Goal: Information Seeking & Learning: Compare options

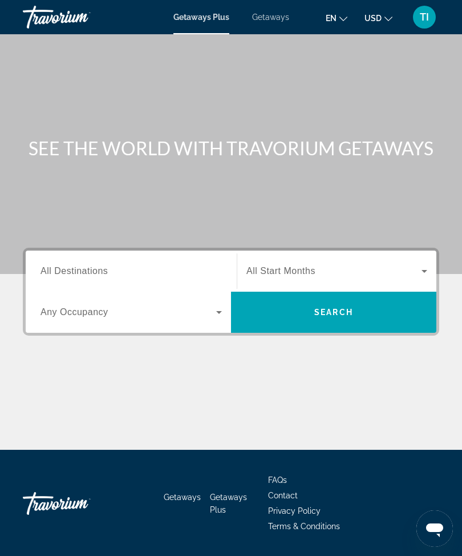
click at [175, 251] on div "Destination All Destinations" at bounding box center [131, 270] width 200 height 41
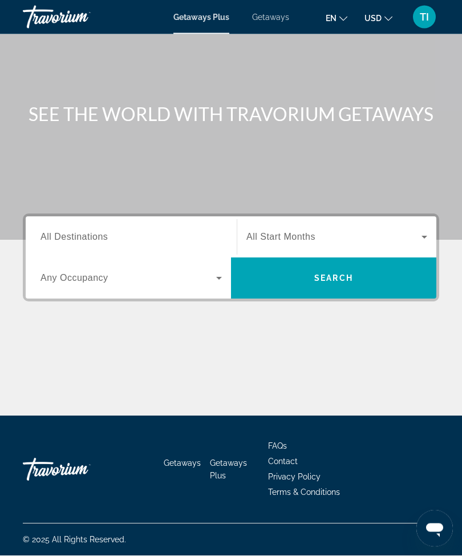
click at [139, 221] on div "Search widget" at bounding box center [131, 237] width 181 height 33
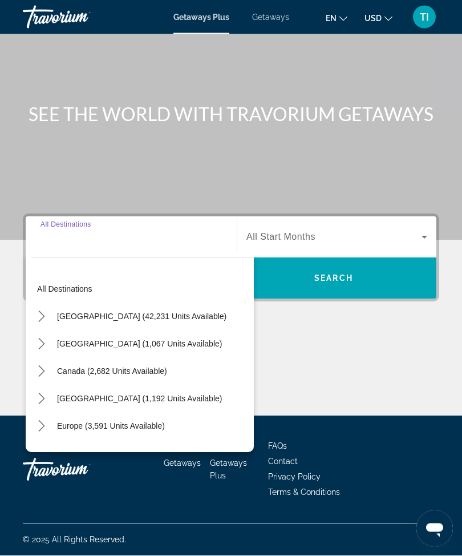
scroll to position [38, 0]
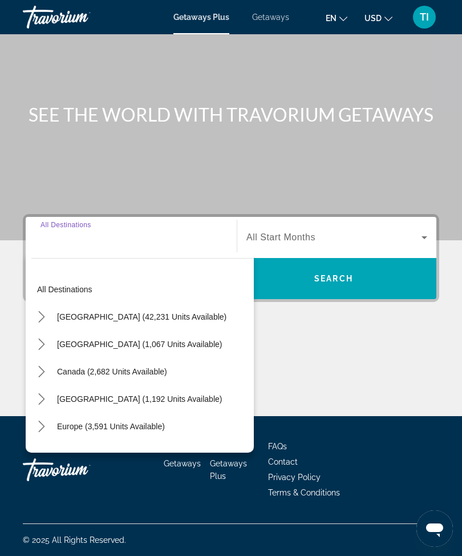
click at [131, 231] on input "Destination All Destinations" at bounding box center [131, 238] width 181 height 14
click at [39, 307] on mat-icon "Toggle United States (42,231 units available) submenu" at bounding box center [41, 317] width 20 height 20
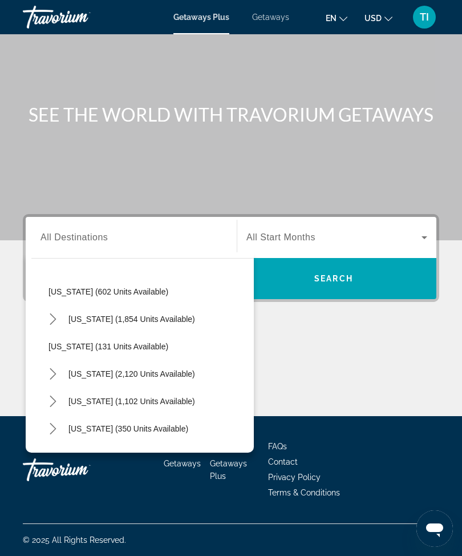
scroll to position [852, 0]
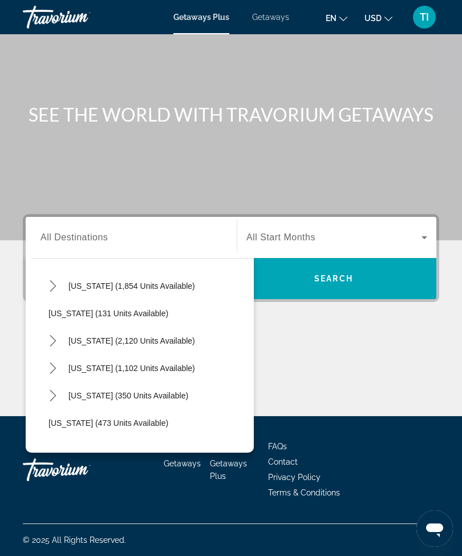
click at [250, 126] on div "Main content" at bounding box center [231, 103] width 462 height 274
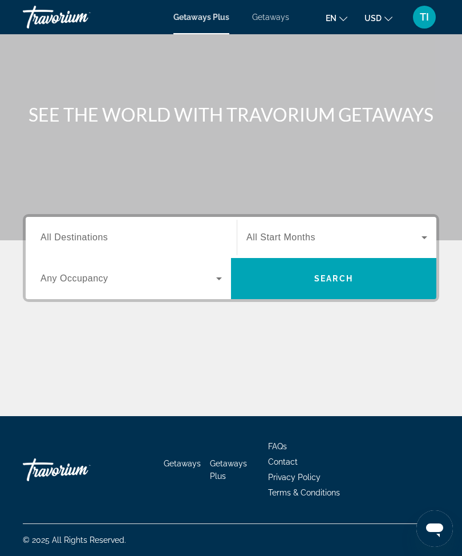
click at [124, 231] on input "Destination All Destinations" at bounding box center [131, 238] width 181 height 14
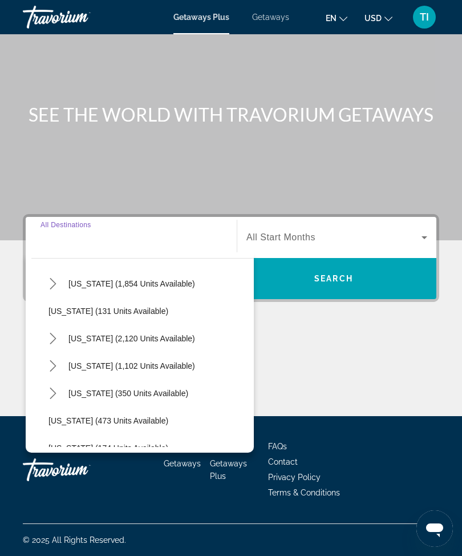
scroll to position [853, 0]
click at [55, 334] on icon "Toggle South Carolina (2,120 units available) submenu" at bounding box center [52, 339] width 11 height 11
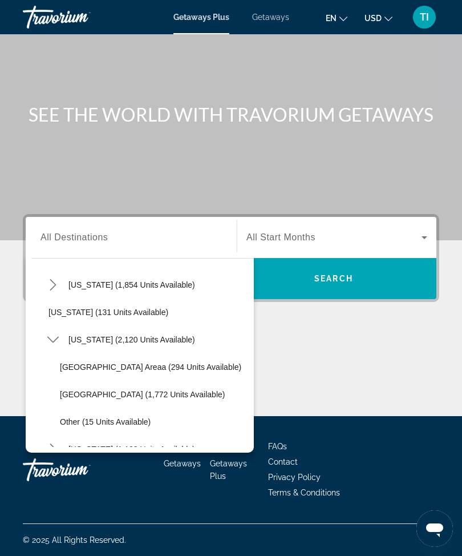
click at [111, 357] on span "Select destination: Hilton Head Areaa (294 units available)" at bounding box center [154, 366] width 200 height 27
type input "**********"
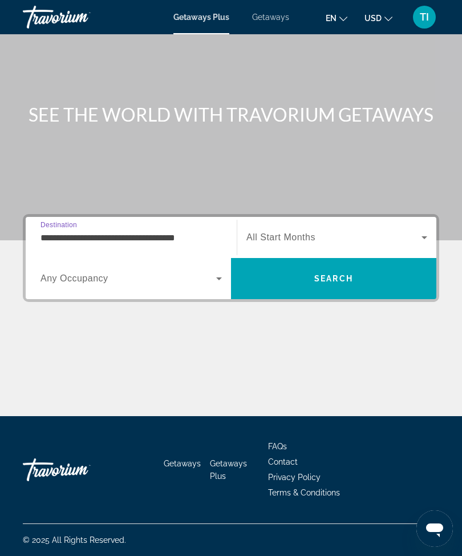
click at [311, 232] on span "All Start Months" at bounding box center [280, 237] width 69 height 10
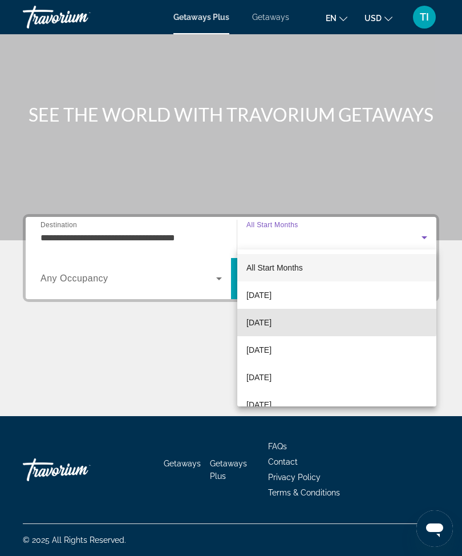
click at [272, 316] on span "[DATE]" at bounding box center [258, 322] width 25 height 14
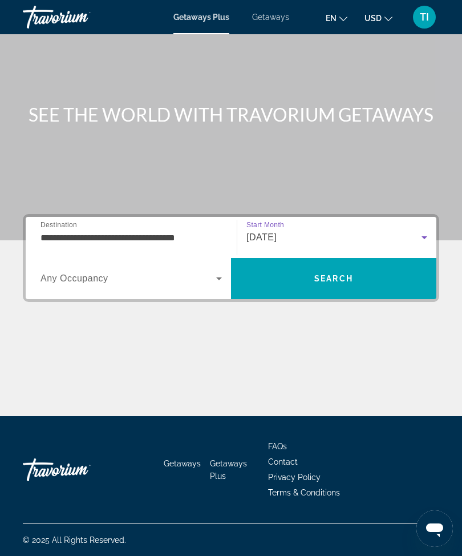
click at [330, 266] on span "Search" at bounding box center [333, 278] width 205 height 27
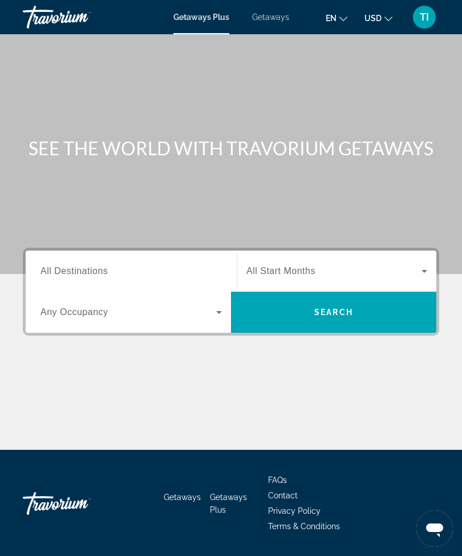
click at [184, 274] on input "Destination All Destinations" at bounding box center [131, 272] width 181 height 14
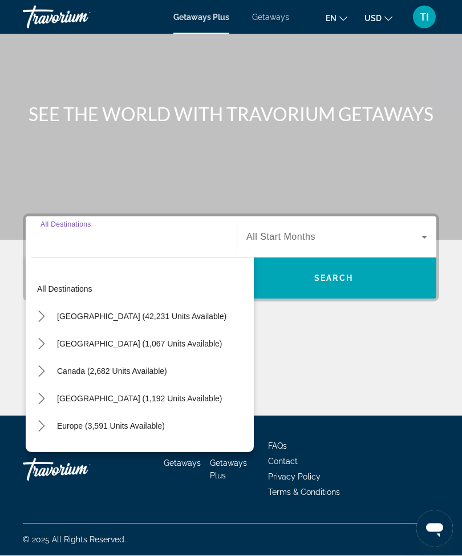
click at [41, 311] on icon "Toggle United States (42,231 units available) submenu" at bounding box center [41, 316] width 11 height 11
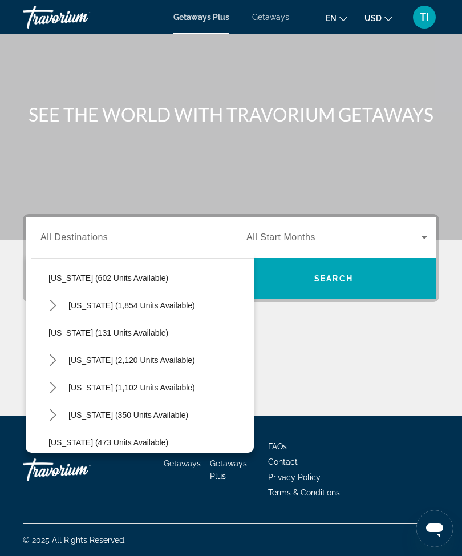
scroll to position [842, 0]
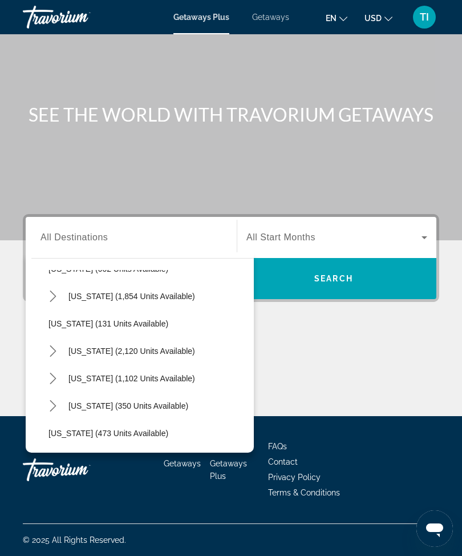
click at [45, 346] on mat-icon "Toggle South Carolina (2,120 units available) submenu" at bounding box center [53, 351] width 20 height 20
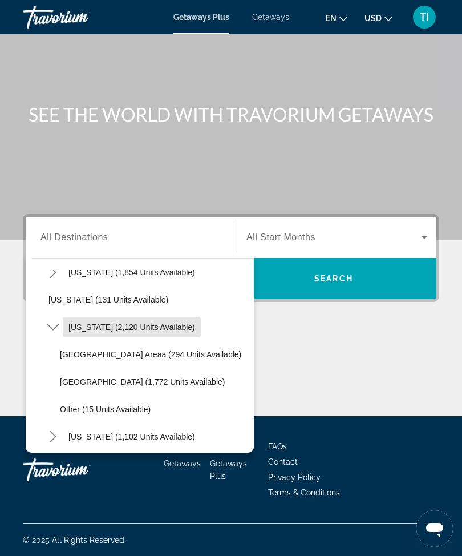
scroll to position [870, 0]
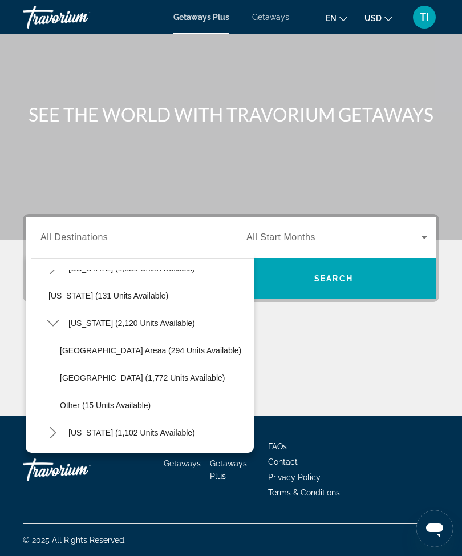
click at [108, 337] on span "Select destination: Hilton Head Areaa (294 units available)" at bounding box center [154, 350] width 200 height 27
type input "**********"
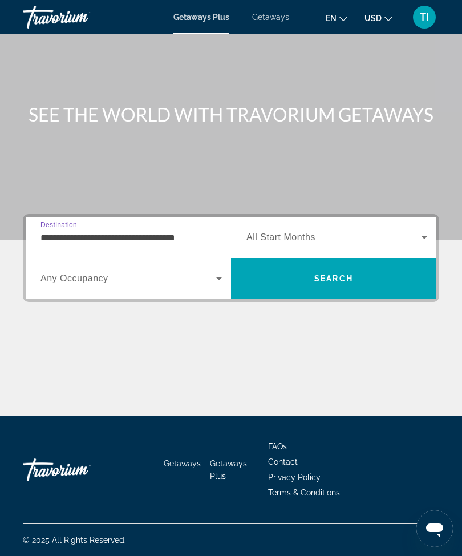
click at [322, 231] on span "Search widget" at bounding box center [333, 237] width 175 height 14
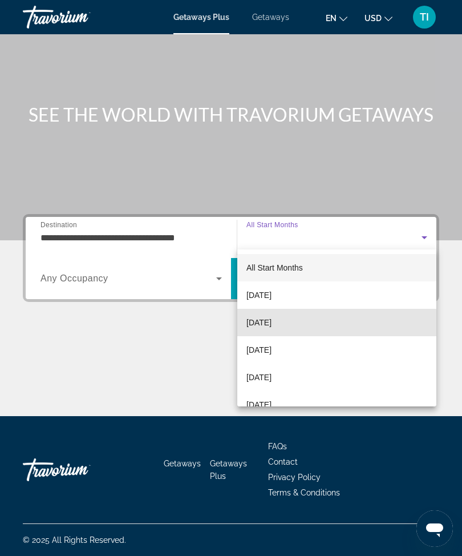
click at [266, 324] on span "[DATE]" at bounding box center [258, 322] width 25 height 14
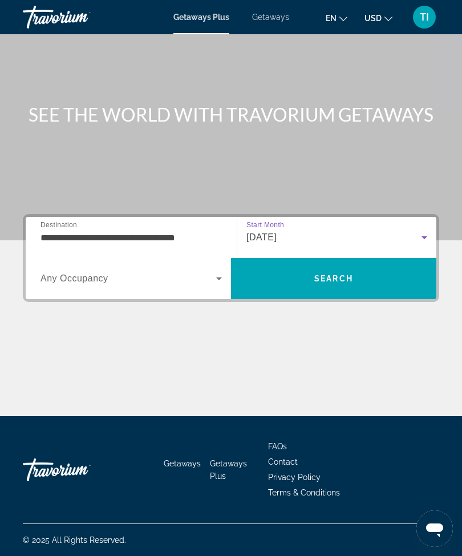
click at [330, 280] on span "Search" at bounding box center [333, 278] width 205 height 27
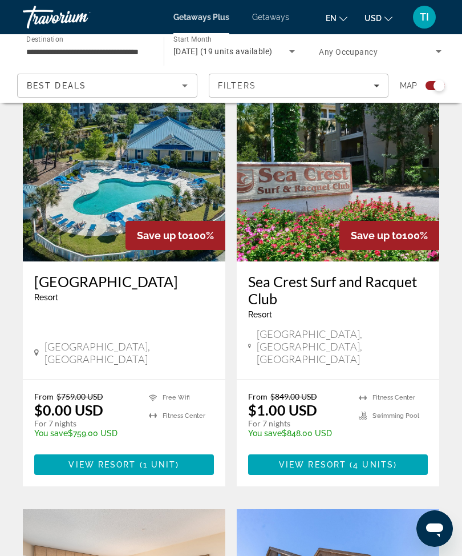
scroll to position [726, 0]
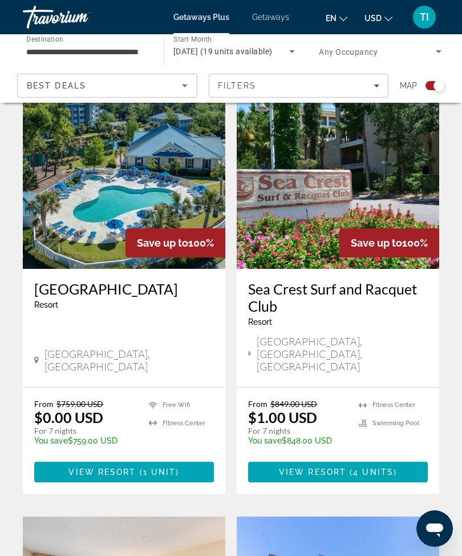
click at [264, 22] on span "Getaways" at bounding box center [270, 17] width 37 height 9
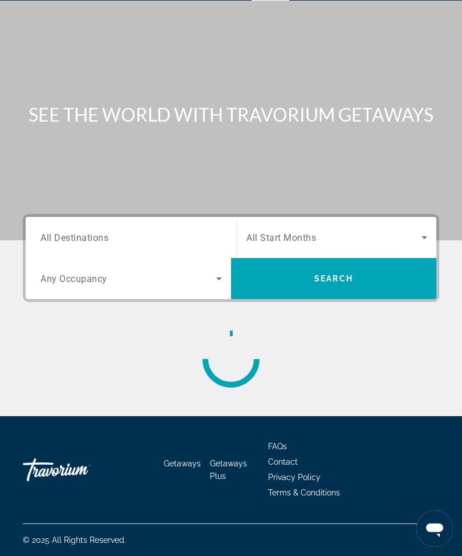
scroll to position [38, 0]
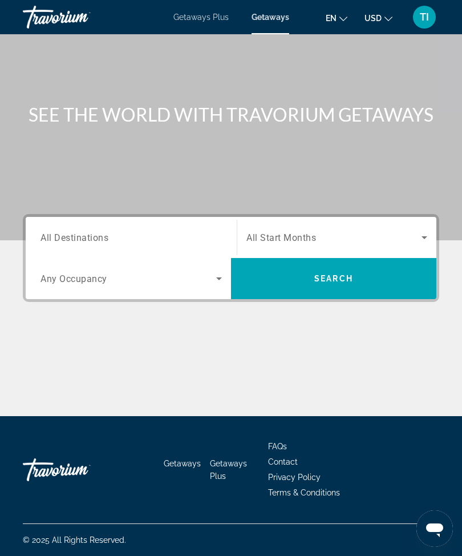
click at [118, 221] on div "Search widget" at bounding box center [131, 237] width 181 height 33
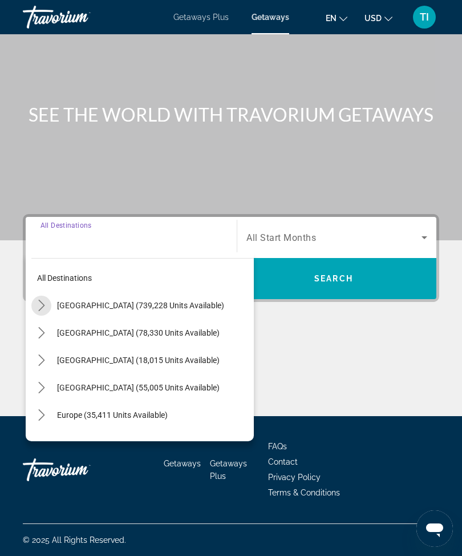
click at [42, 296] on mat-icon "Toggle United States (739,228 units available) submenu" at bounding box center [41, 306] width 20 height 20
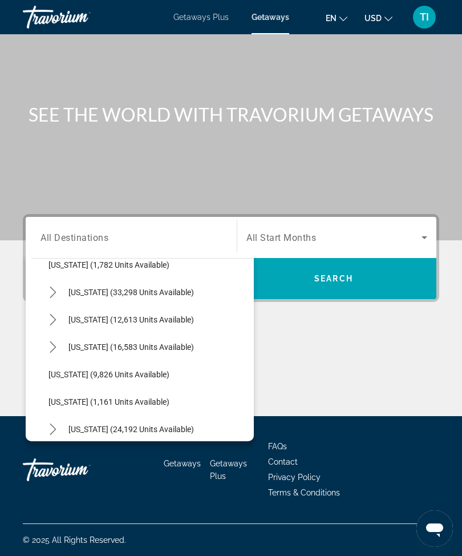
scroll to position [978, 0]
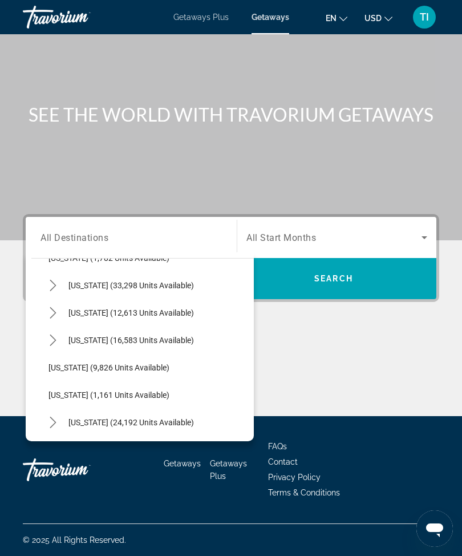
click at [55, 281] on icon "Toggle South Carolina (33,298 units available) submenu" at bounding box center [53, 285] width 6 height 11
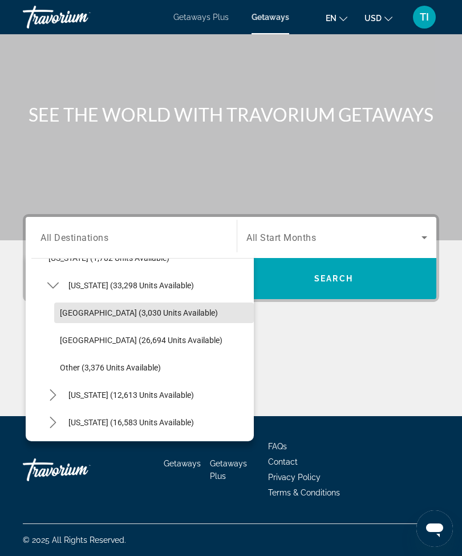
click at [181, 302] on span "Select destination: Hilton Head Areaa (3,030 units available)" at bounding box center [154, 312] width 200 height 27
type input "**********"
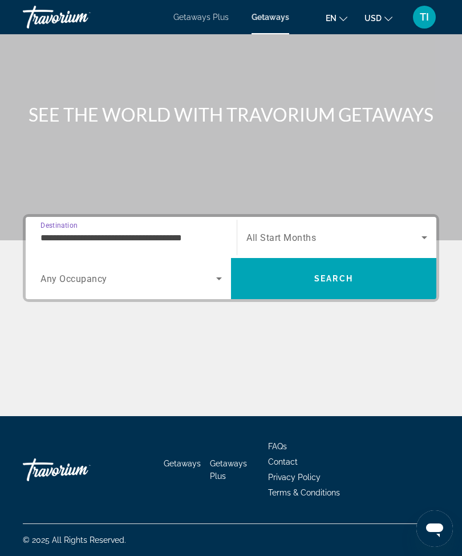
click at [320, 221] on div "Search widget" at bounding box center [336, 237] width 181 height 32
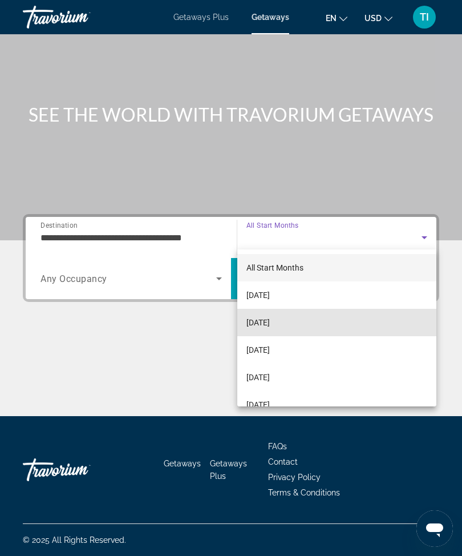
click at [327, 322] on mat-option "[DATE]" at bounding box center [336, 322] width 199 height 27
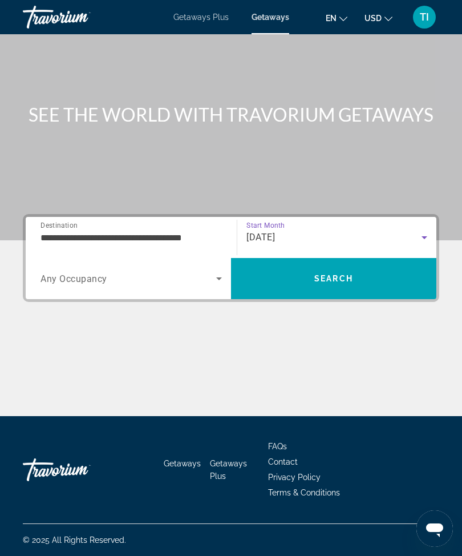
click at [361, 275] on span "Search" at bounding box center [333, 278] width 205 height 27
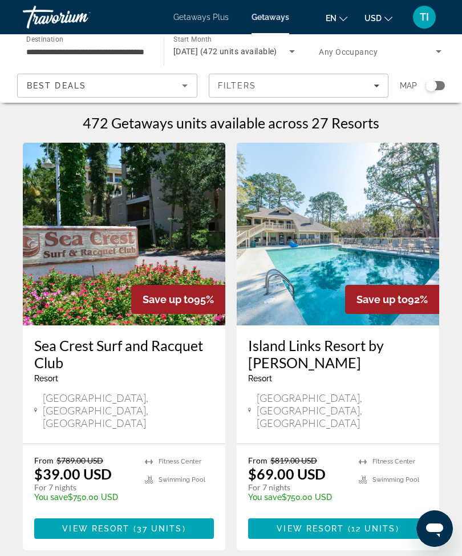
click at [200, 56] on div "November 2025 (472 units available)" at bounding box center [231, 51] width 116 height 14
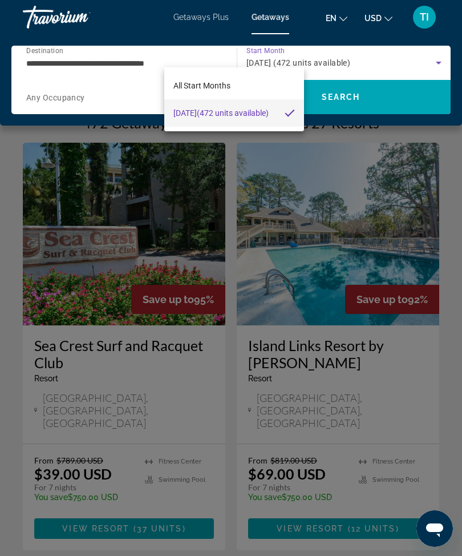
click at [211, 52] on div at bounding box center [231, 278] width 462 height 556
click at [202, 56] on input "**********" at bounding box center [121, 63] width 190 height 14
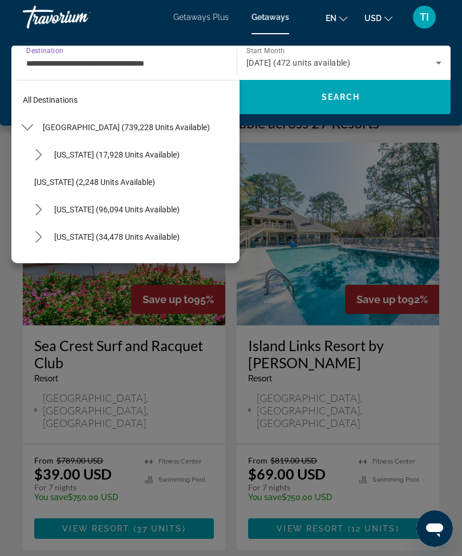
scroll to position [944, 0]
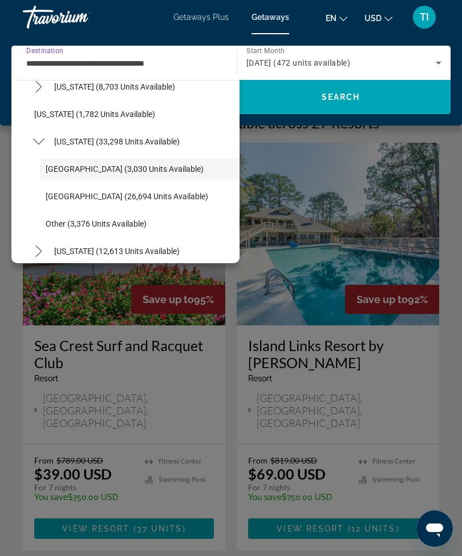
click at [205, 51] on div "**********" at bounding box center [121, 63] width 190 height 33
click at [203, 56] on input "**********" at bounding box center [121, 63] width 190 height 14
click at [204, 52] on div "**********" at bounding box center [121, 63] width 190 height 33
click at [208, 56] on input "**********" at bounding box center [121, 63] width 190 height 14
click at [195, 64] on input "**********" at bounding box center [121, 63] width 190 height 14
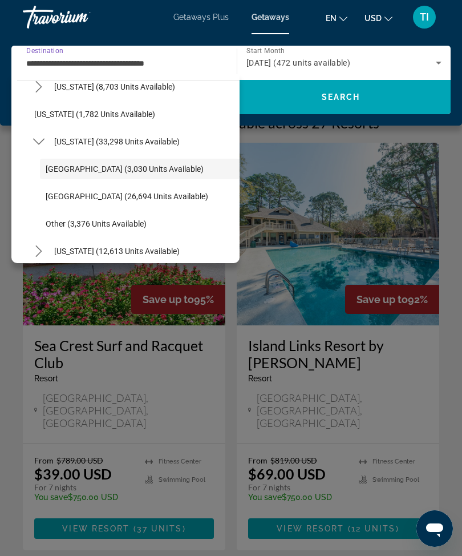
click at [201, 60] on input "**********" at bounding box center [121, 63] width 190 height 14
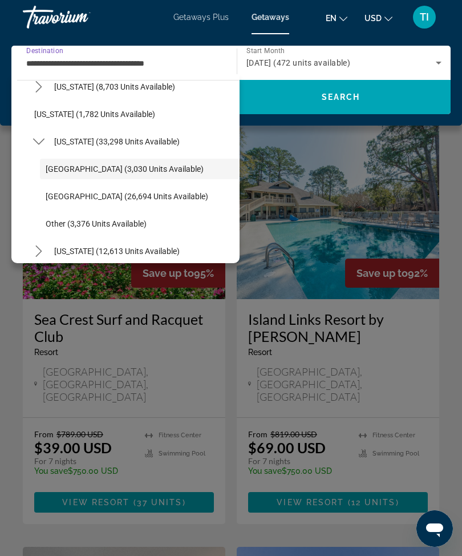
scroll to position [0, 0]
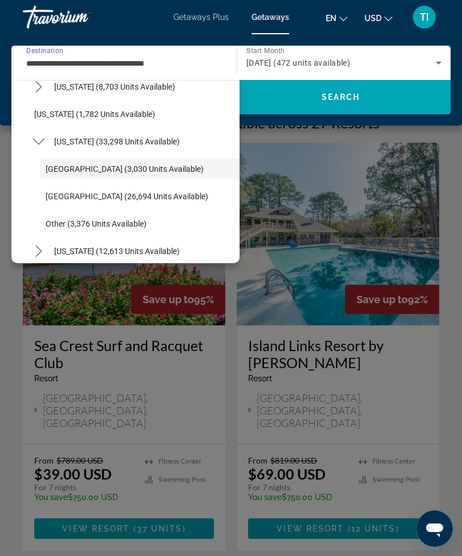
click at [309, 189] on div "Main content" at bounding box center [231, 278] width 462 height 556
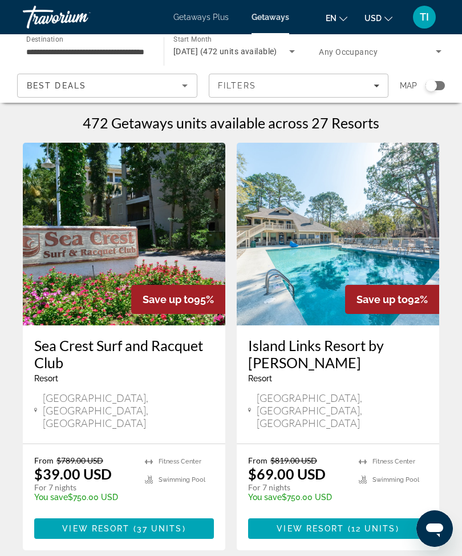
click at [198, 13] on span "Getaways Plus" at bounding box center [200, 17] width 55 height 9
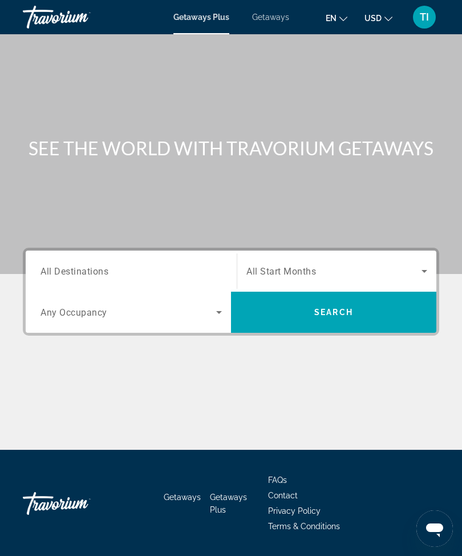
click at [193, 19] on span "Getaways Plus" at bounding box center [201, 17] width 56 height 9
click at [158, 270] on input "Destination All Destinations" at bounding box center [131, 272] width 181 height 14
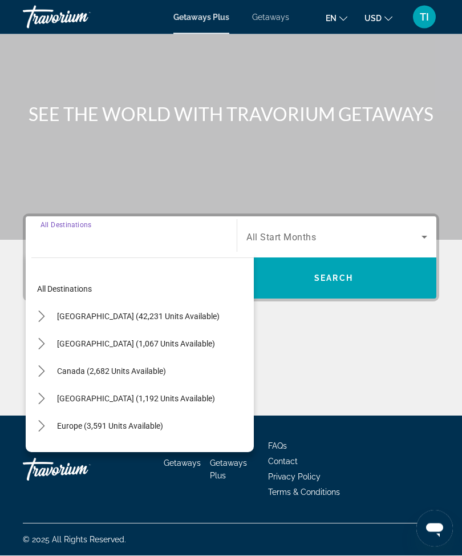
click at [44, 311] on icon "Toggle United States (42,231 units available) submenu" at bounding box center [41, 316] width 11 height 11
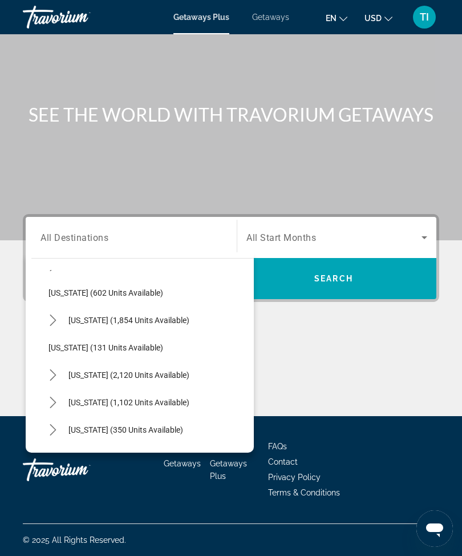
scroll to position [839, 0]
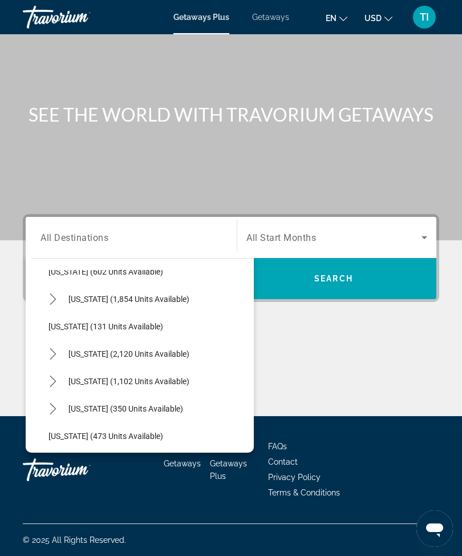
click at [56, 348] on icon "Toggle South Carolina (2,120 units available) submenu" at bounding box center [52, 353] width 11 height 11
click at [176, 396] on span "Select destination: Myrtle Beach Area (1,772 units available)" at bounding box center [154, 408] width 200 height 27
type input "**********"
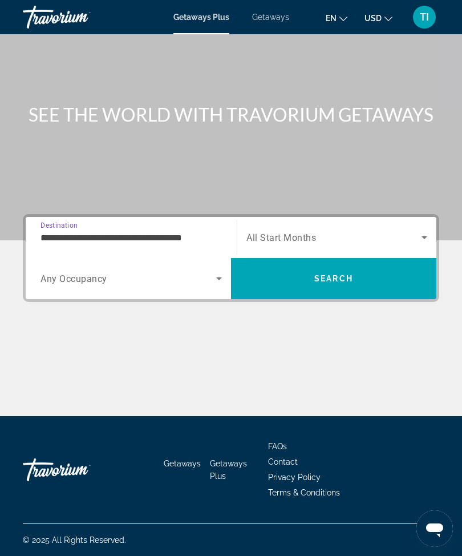
click at [363, 236] on span "Search widget" at bounding box center [333, 237] width 175 height 14
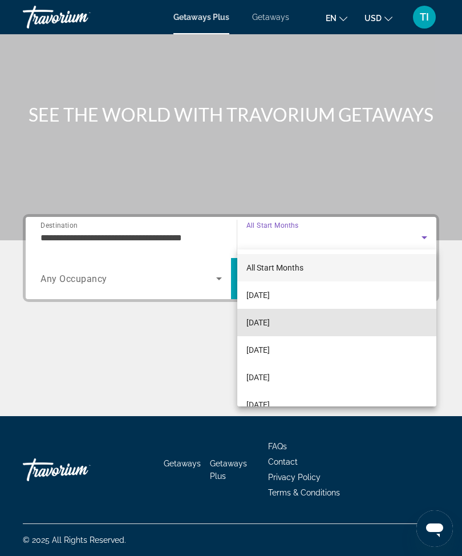
click at [309, 319] on mat-option "[DATE]" at bounding box center [336, 322] width 199 height 27
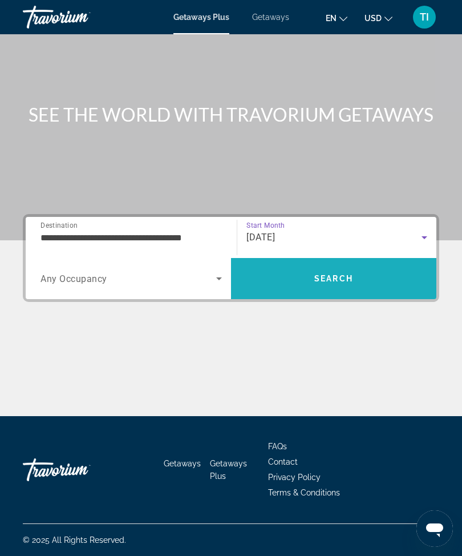
click at [338, 274] on span "Search" at bounding box center [333, 278] width 39 height 9
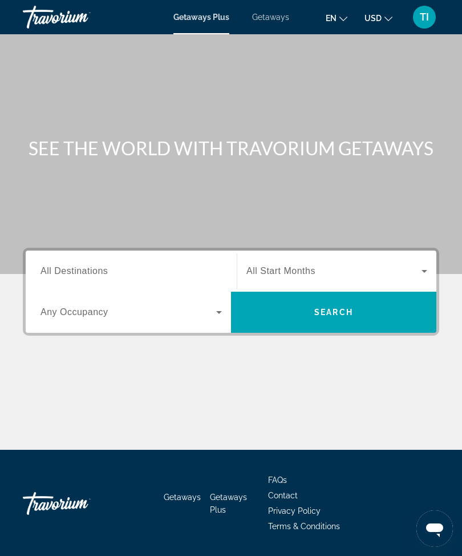
click at [183, 261] on div "Search widget" at bounding box center [131, 271] width 181 height 33
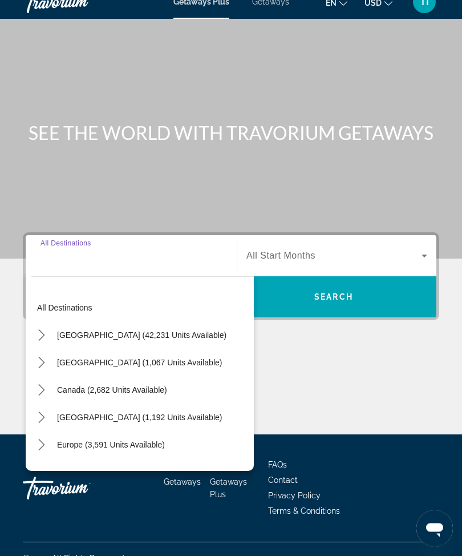
scroll to position [38, 0]
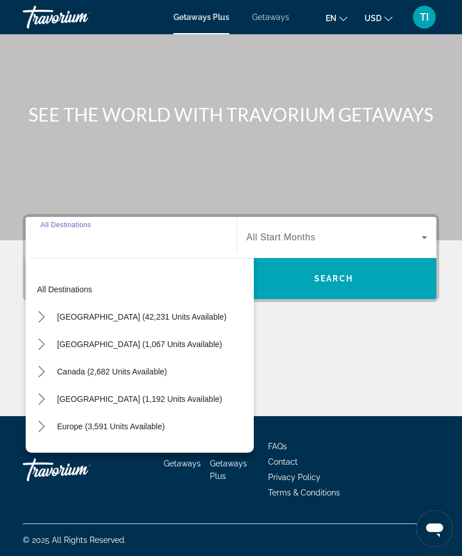
click at [45, 311] on icon "Toggle United States (42,231 units available) submenu" at bounding box center [41, 316] width 11 height 11
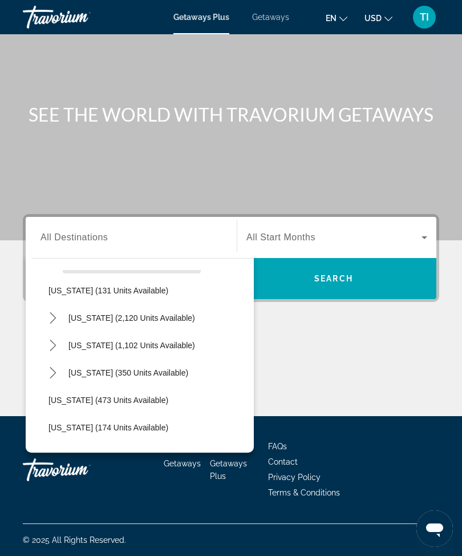
scroll to position [878, 0]
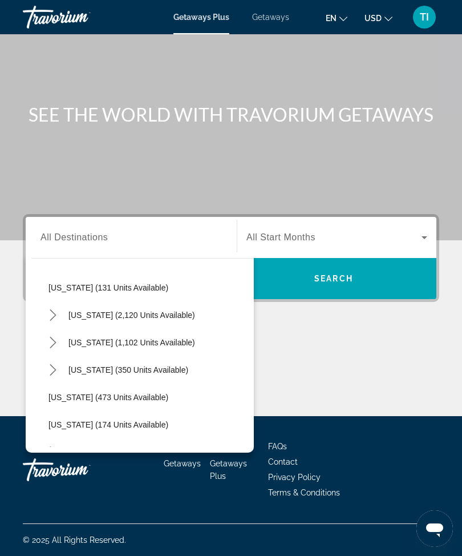
click at [52, 309] on icon "Toggle South Carolina (2,120 units available) submenu" at bounding box center [52, 314] width 11 height 11
click at [106, 365] on span "[GEOGRAPHIC_DATA] (1,772 units available)" at bounding box center [142, 369] width 165 height 9
type input "**********"
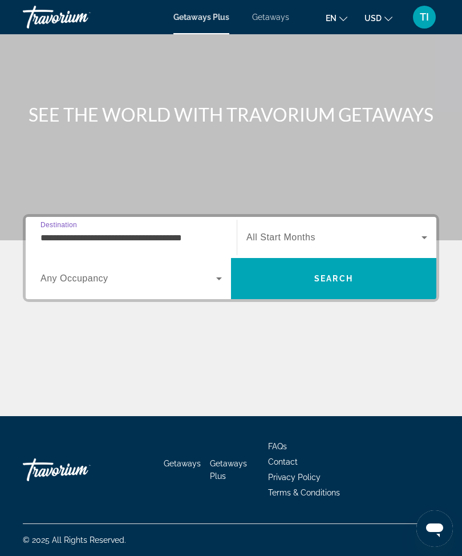
click at [354, 233] on span "Search widget" at bounding box center [333, 237] width 175 height 14
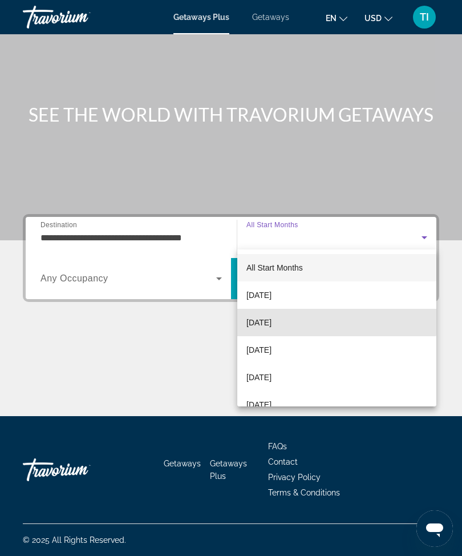
click at [272, 317] on span "[DATE]" at bounding box center [258, 322] width 25 height 14
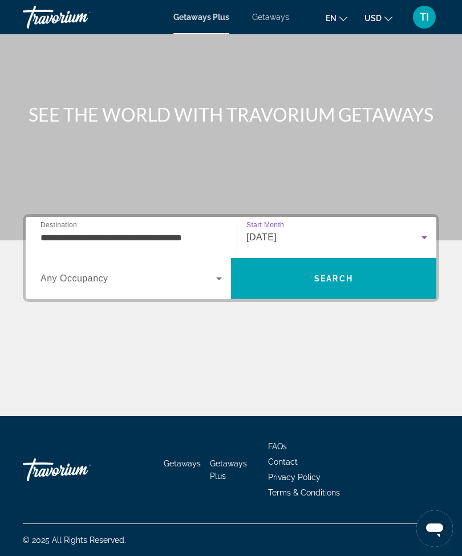
click at [331, 278] on span "Search" at bounding box center [333, 278] width 39 height 9
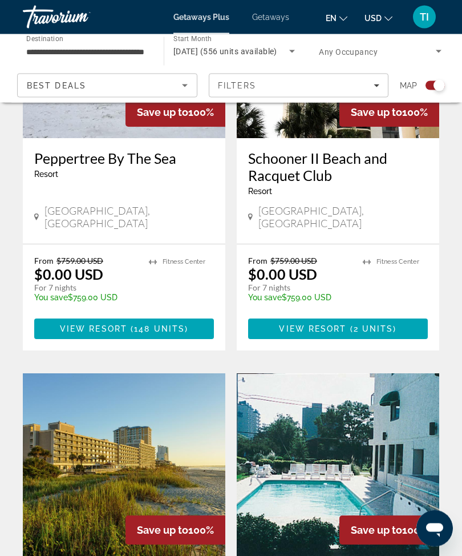
scroll to position [1772, 0]
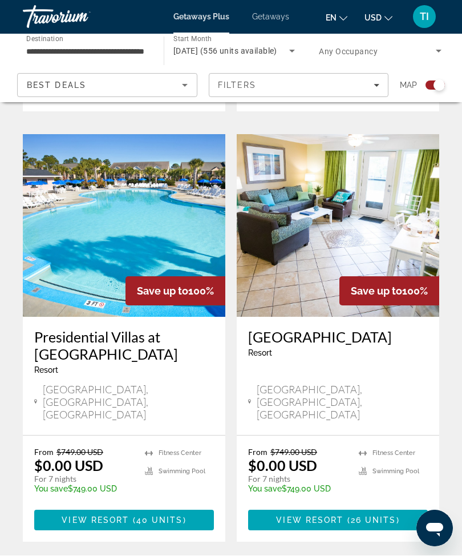
click at [177, 516] on span "40 units" at bounding box center [159, 520] width 47 height 9
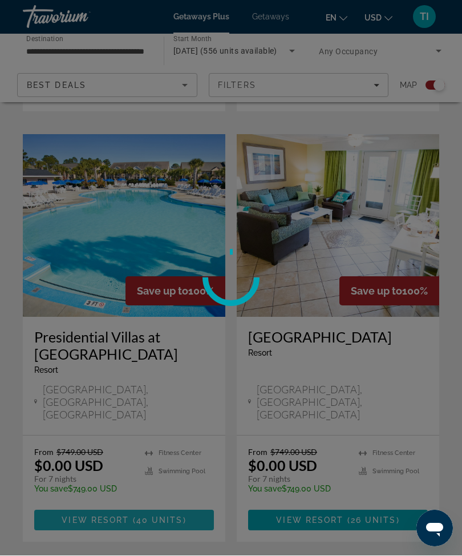
scroll to position [1160, 0]
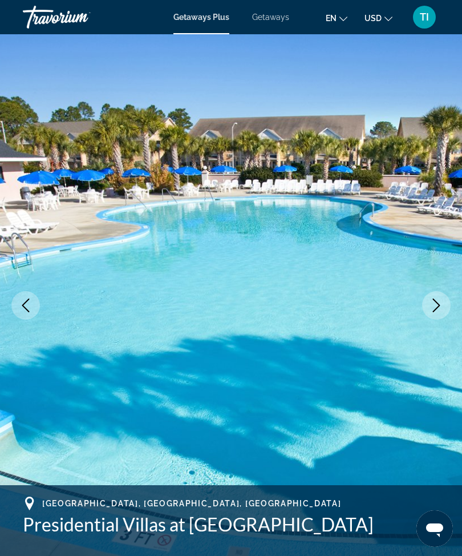
click at [433, 299] on icon "Next image" at bounding box center [437, 305] width 14 height 14
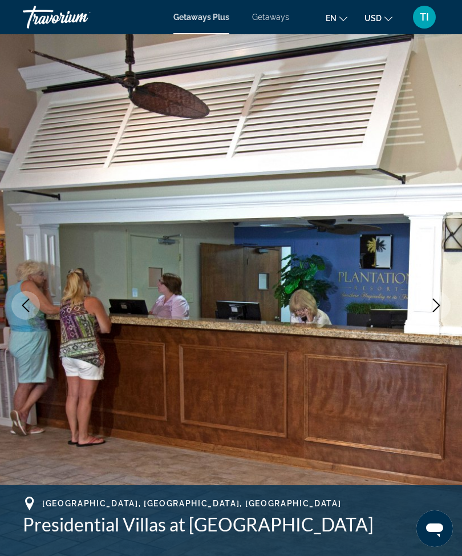
click at [424, 309] on button "Next image" at bounding box center [436, 305] width 29 height 29
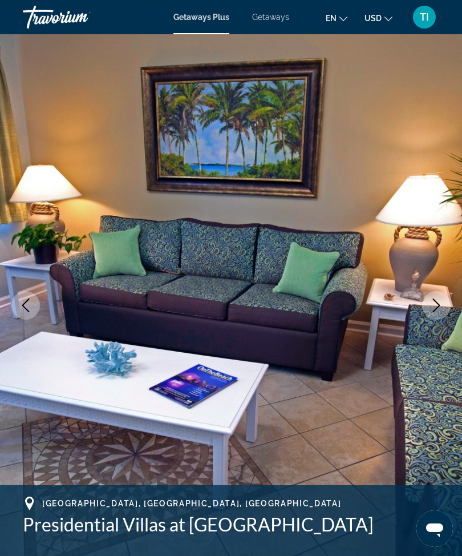
click at [430, 304] on icon "Next image" at bounding box center [437, 305] width 14 height 14
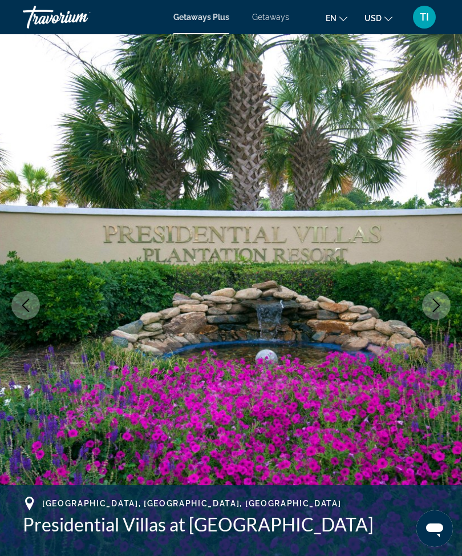
click at [438, 300] on icon "Next image" at bounding box center [437, 305] width 14 height 14
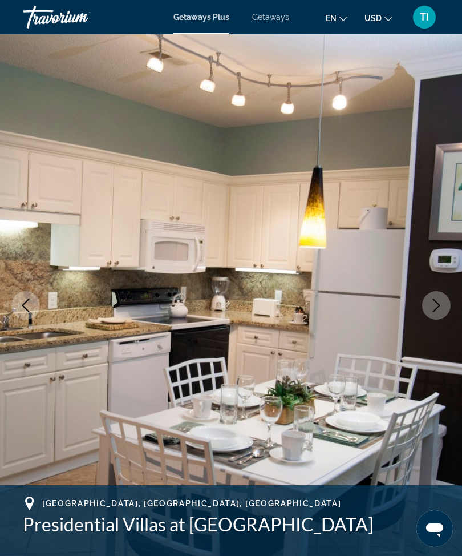
click at [435, 302] on icon "Next image" at bounding box center [437, 305] width 14 height 14
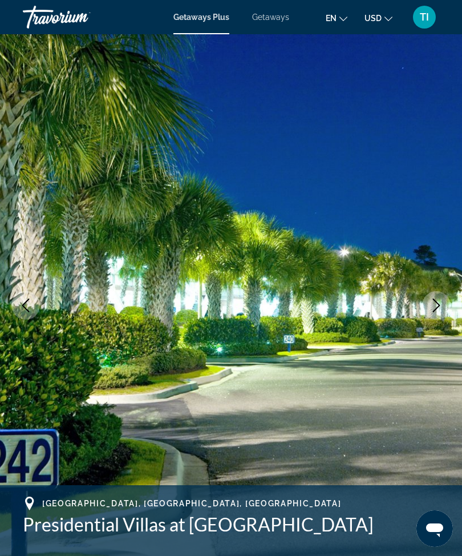
click at [429, 306] on button "Next image" at bounding box center [436, 305] width 29 height 29
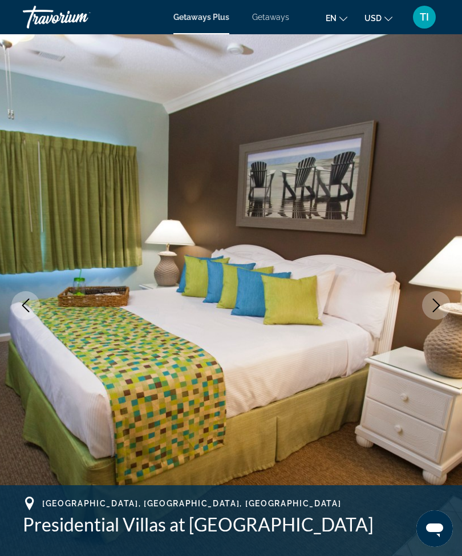
click at [429, 308] on button "Next image" at bounding box center [436, 305] width 29 height 29
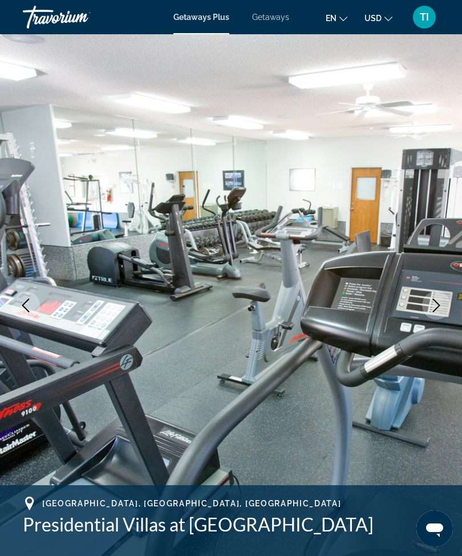
click at [436, 306] on icon "Next image" at bounding box center [437, 305] width 14 height 14
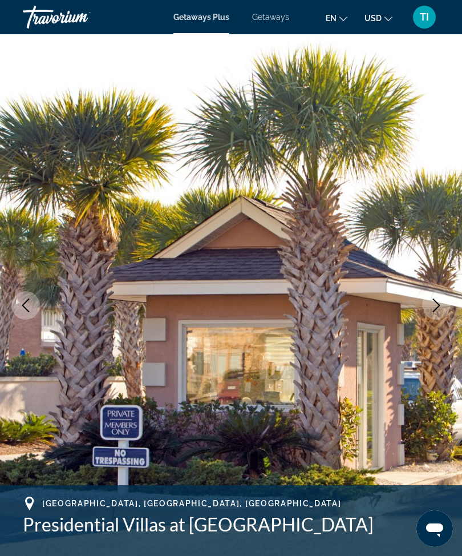
click at [433, 306] on icon "Next image" at bounding box center [437, 305] width 14 height 14
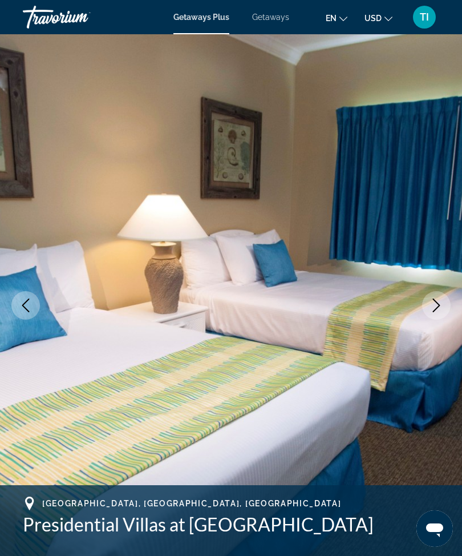
click at [431, 307] on icon "Next image" at bounding box center [437, 305] width 14 height 14
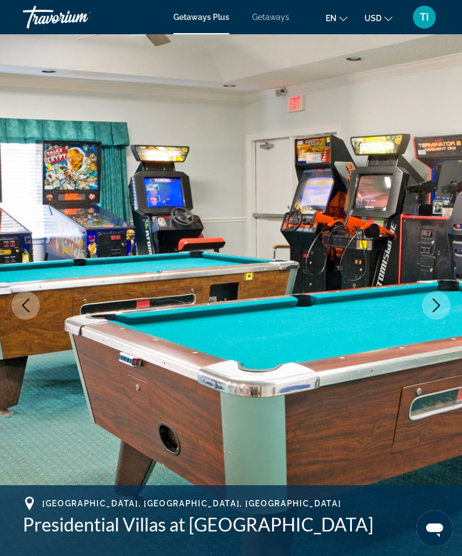
click at [441, 309] on icon "Next image" at bounding box center [437, 305] width 14 height 14
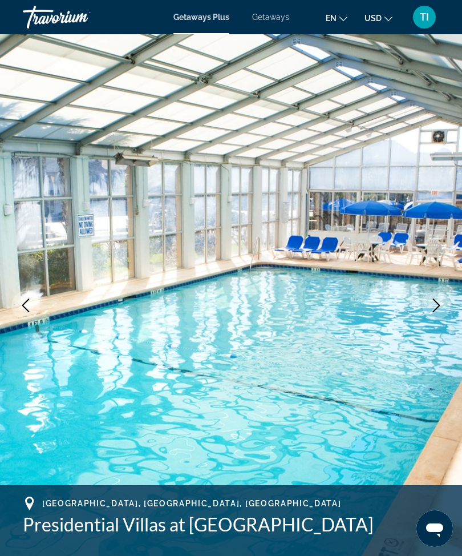
click at [442, 309] on icon "Next image" at bounding box center [437, 305] width 14 height 14
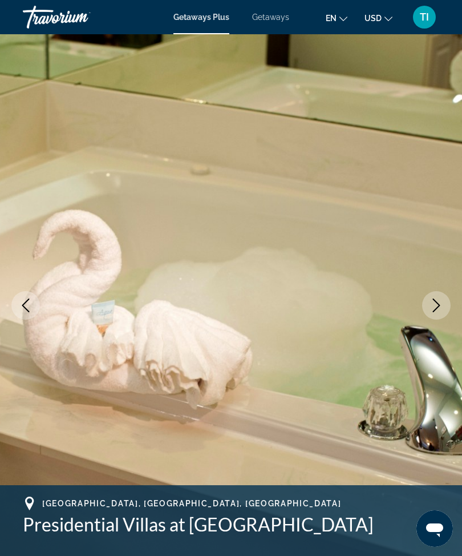
click at [445, 307] on button "Next image" at bounding box center [436, 305] width 29 height 29
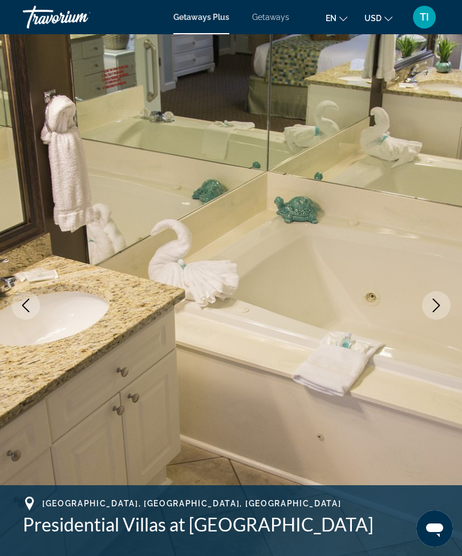
click at [446, 302] on button "Next image" at bounding box center [436, 305] width 29 height 29
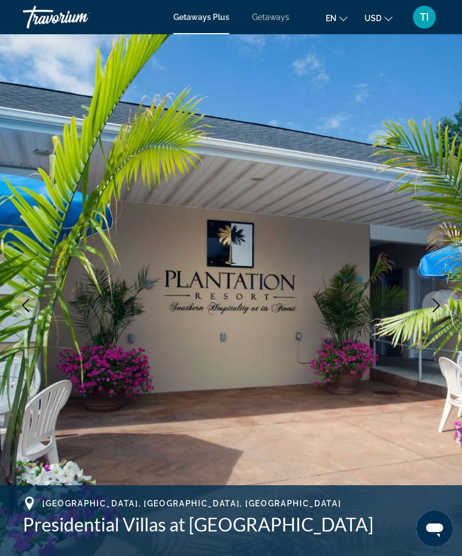
click at [440, 302] on icon "Next image" at bounding box center [437, 305] width 14 height 14
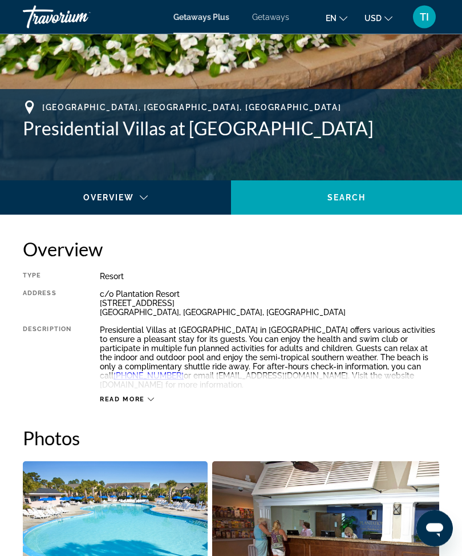
scroll to position [397, 0]
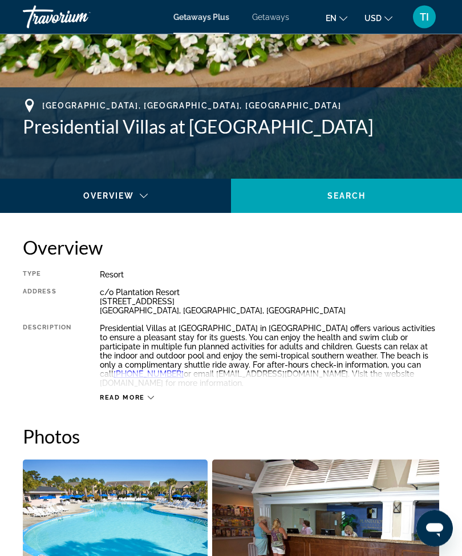
click at [337, 372] on div "Read more" at bounding box center [269, 386] width 339 height 31
click at [133, 380] on div "Read more" at bounding box center [269, 386] width 339 height 31
click at [144, 385] on div "Read more" at bounding box center [269, 386] width 339 height 31
click at [144, 387] on div "Read more" at bounding box center [269, 386] width 339 height 31
click at [136, 394] on span "Read more" at bounding box center [122, 397] width 45 height 7
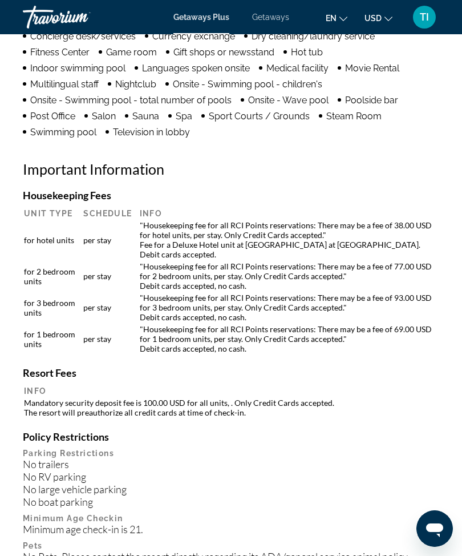
scroll to position [0, 0]
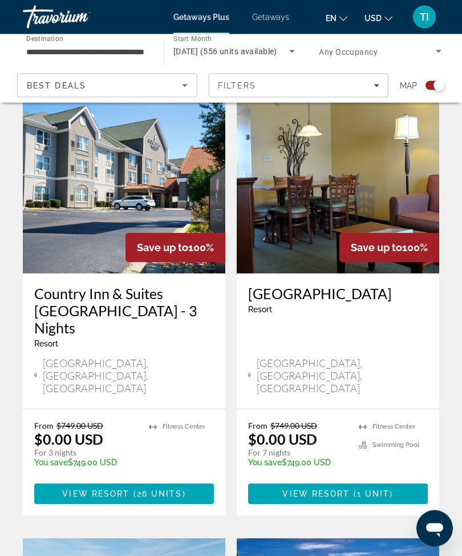
scroll to position [292, 0]
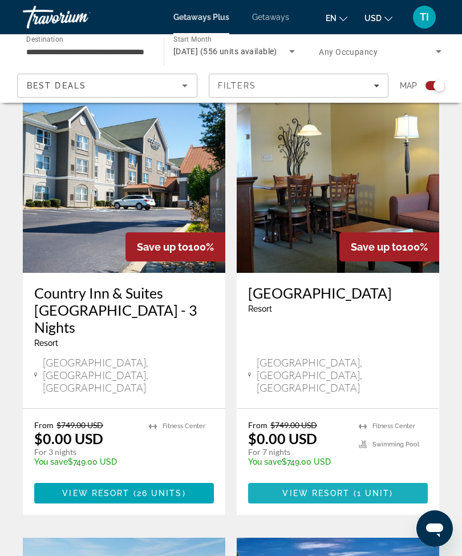
click at [379, 488] on span "1 unit" at bounding box center [373, 492] width 33 height 9
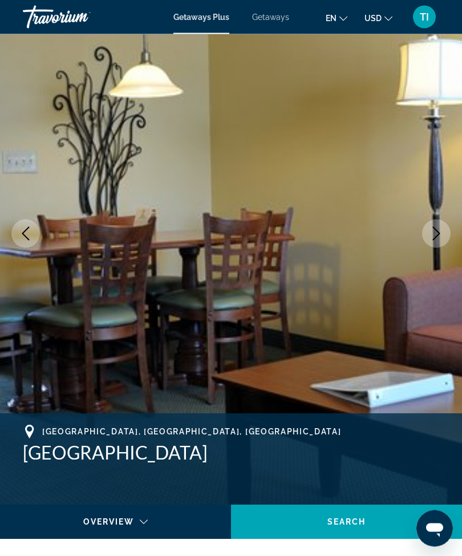
scroll to position [75, 0]
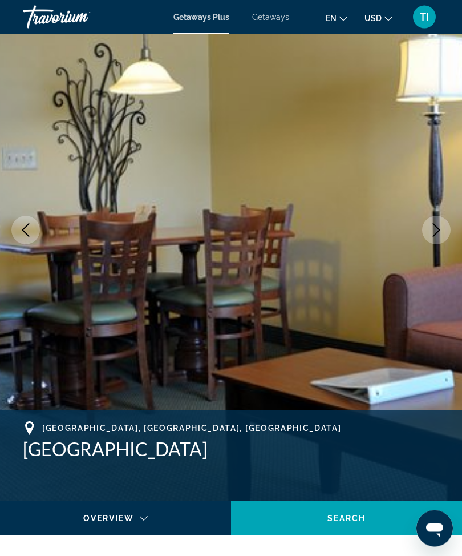
click at [437, 228] on icon "Next image" at bounding box center [436, 231] width 7 height 14
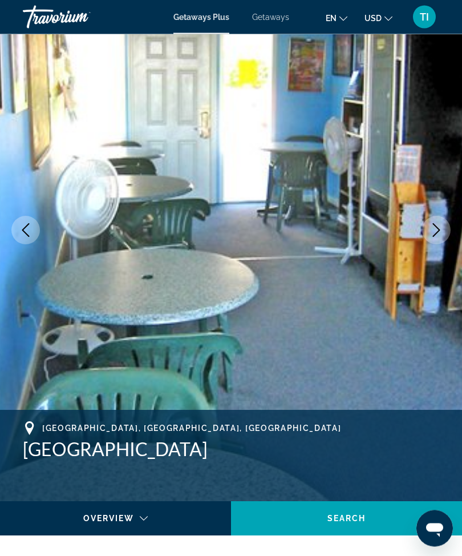
click at [438, 233] on icon "Next image" at bounding box center [437, 231] width 14 height 14
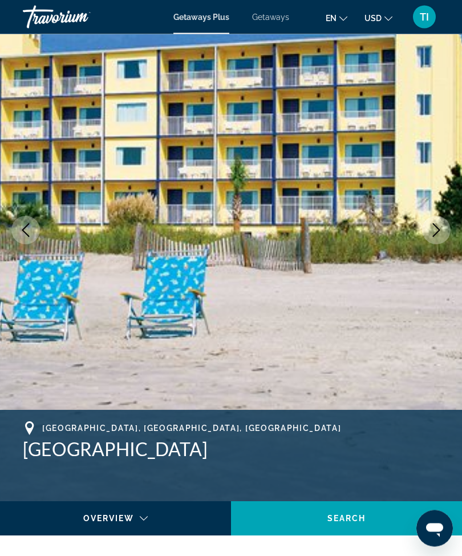
click at [441, 236] on icon "Next image" at bounding box center [437, 231] width 14 height 14
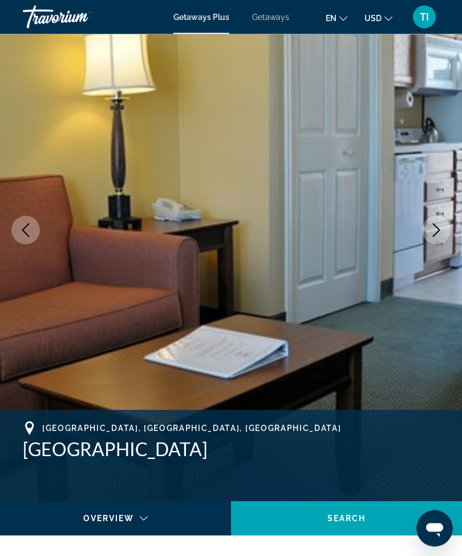
click at [457, 239] on img "Main content" at bounding box center [231, 230] width 462 height 542
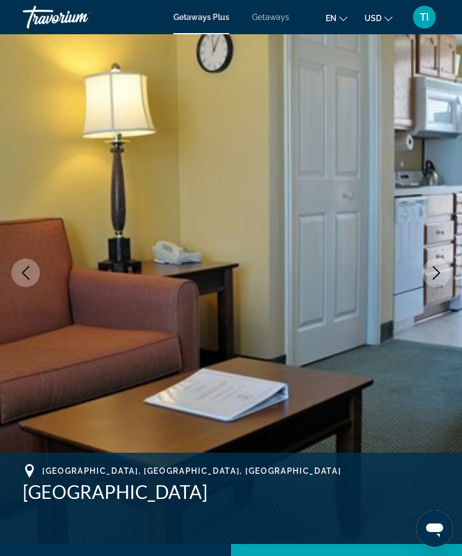
scroll to position [0, 0]
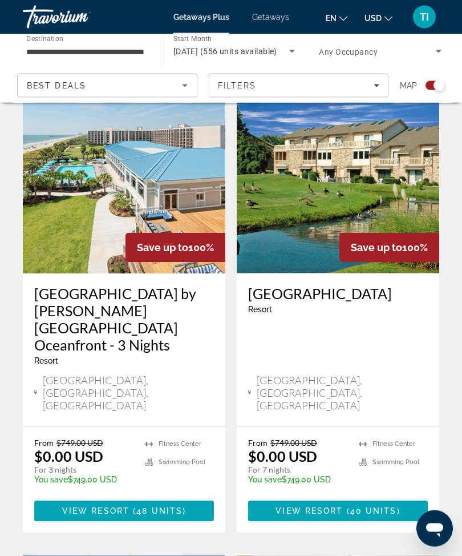
click at [366, 507] on span "40 units" at bounding box center [373, 511] width 47 height 9
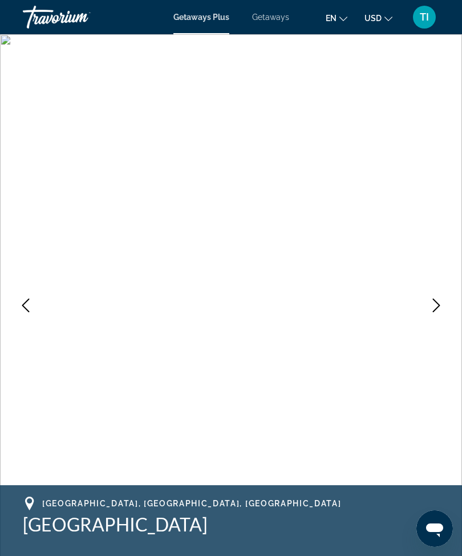
click at [439, 298] on icon "Next image" at bounding box center [437, 305] width 14 height 14
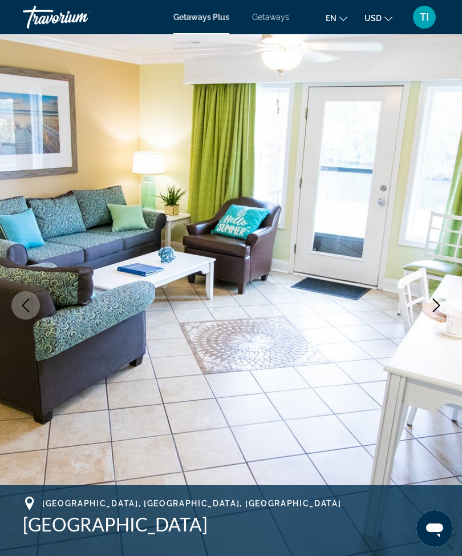
click at [440, 294] on button "Next image" at bounding box center [436, 305] width 29 height 29
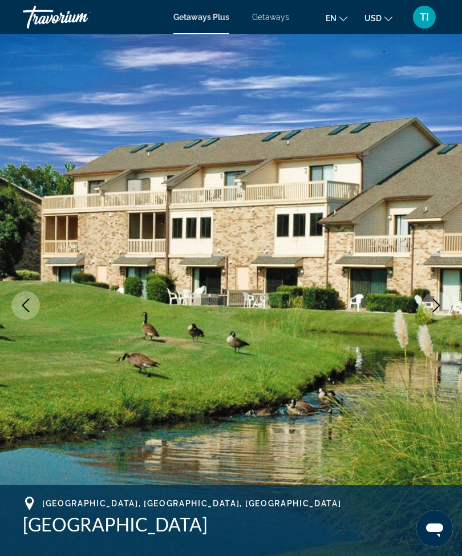
click at [443, 297] on button "Next image" at bounding box center [436, 305] width 29 height 29
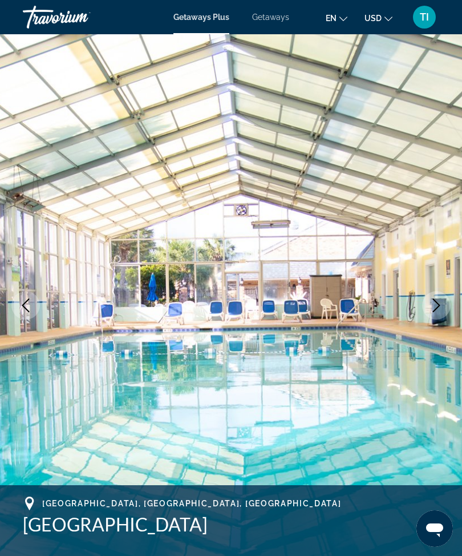
click at [441, 305] on icon "Next image" at bounding box center [437, 305] width 14 height 14
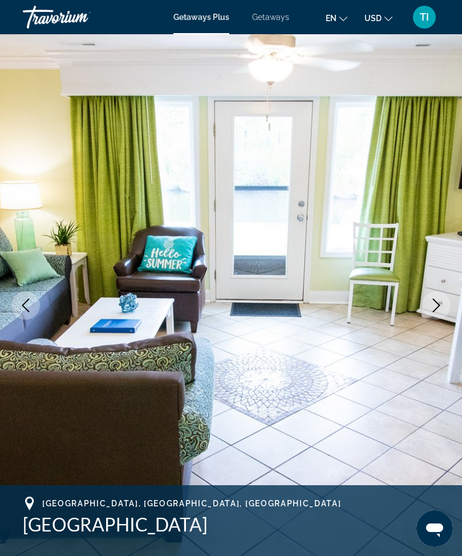
click at [438, 303] on icon "Next image" at bounding box center [436, 305] width 7 height 14
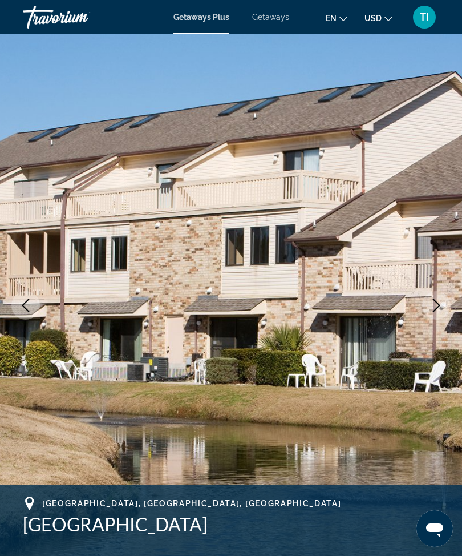
click at [455, 299] on img "Main content" at bounding box center [231, 305] width 462 height 542
click at [445, 303] on button "Next image" at bounding box center [436, 305] width 29 height 29
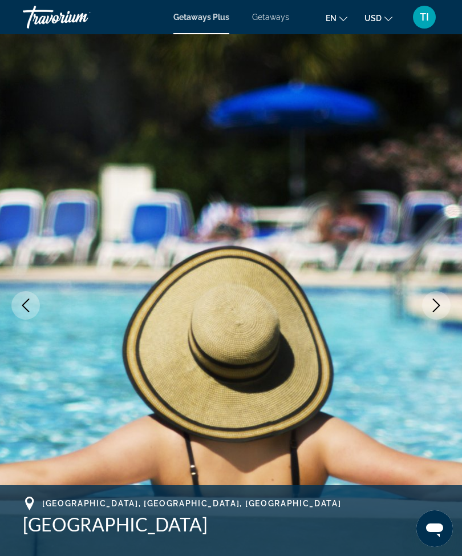
click at [441, 304] on icon "Next image" at bounding box center [437, 305] width 14 height 14
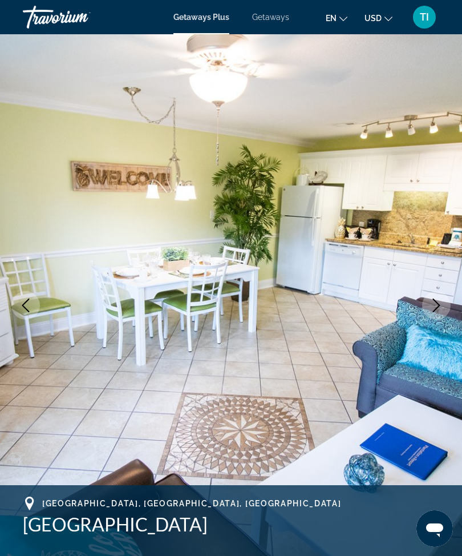
click at [442, 305] on icon "Next image" at bounding box center [437, 305] width 14 height 14
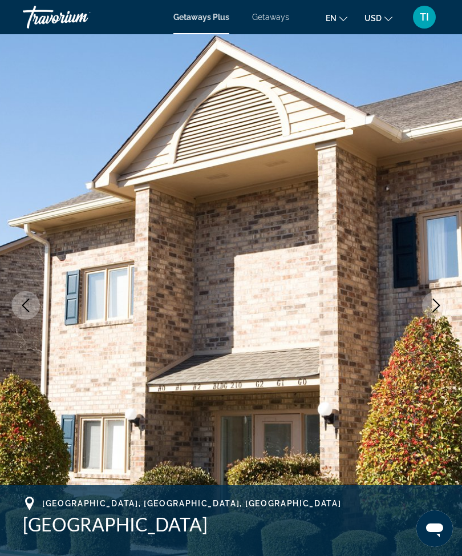
click at [447, 304] on button "Next image" at bounding box center [436, 305] width 29 height 29
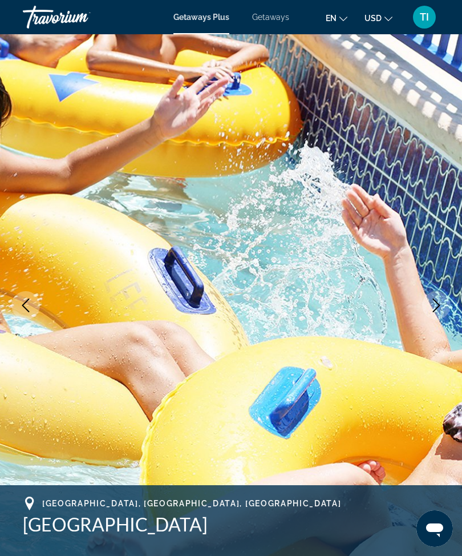
click at [451, 302] on img "Main content" at bounding box center [231, 305] width 462 height 542
click at [439, 303] on icon "Next image" at bounding box center [437, 305] width 14 height 14
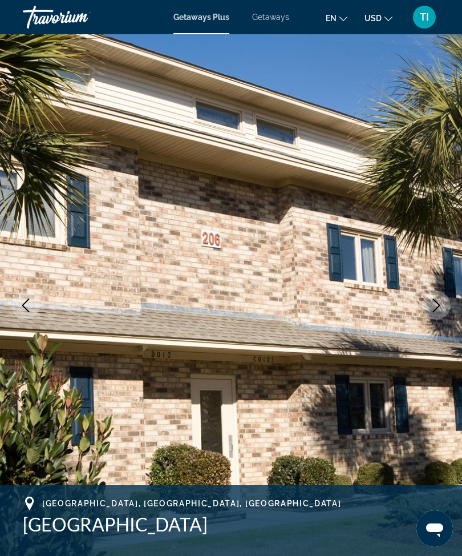
click at [434, 303] on icon "Next image" at bounding box center [437, 305] width 14 height 14
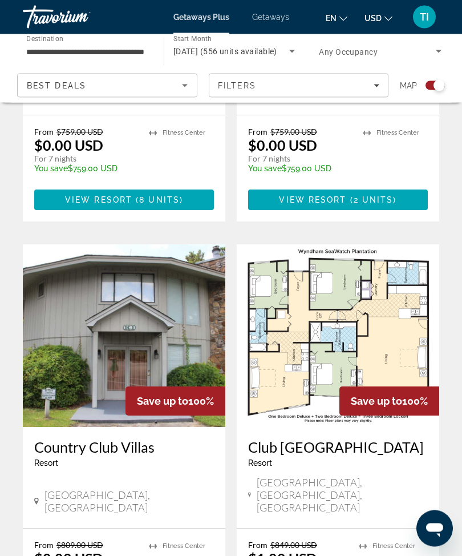
scroll to position [2315, 0]
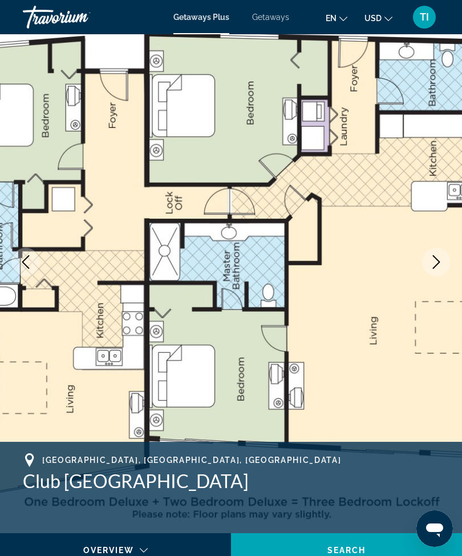
scroll to position [25, 0]
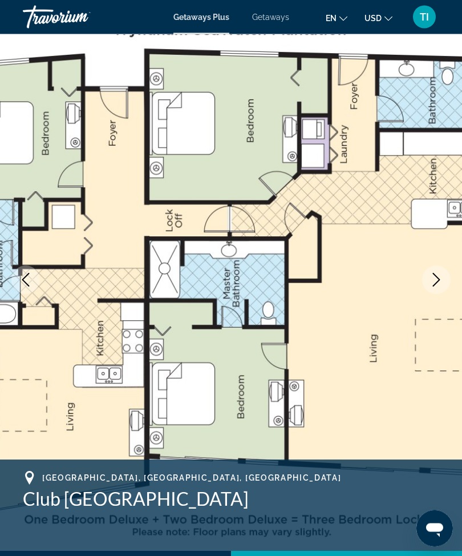
click at [444, 266] on img "Main content" at bounding box center [231, 280] width 462 height 542
click at [440, 274] on icon "Next image" at bounding box center [437, 280] width 14 height 14
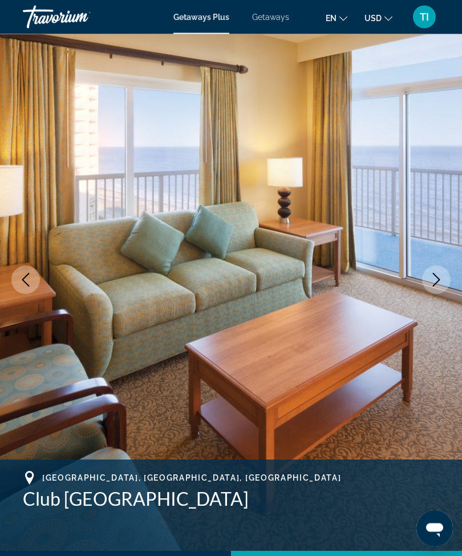
click at [426, 281] on button "Next image" at bounding box center [436, 280] width 29 height 29
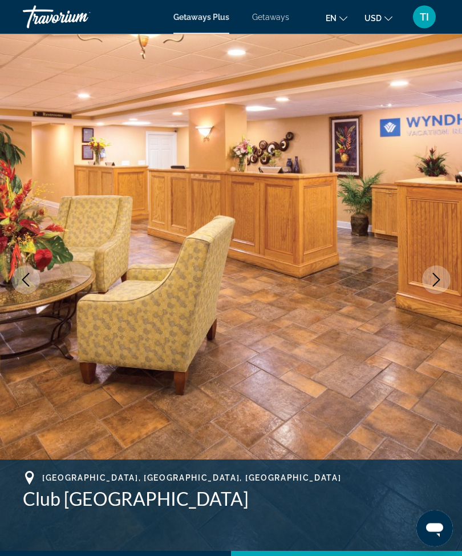
click at [435, 278] on icon "Next image" at bounding box center [437, 280] width 14 height 14
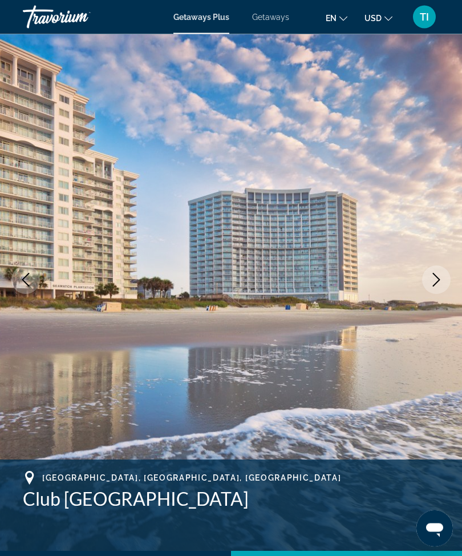
click at [435, 277] on icon "Next image" at bounding box center [437, 280] width 14 height 14
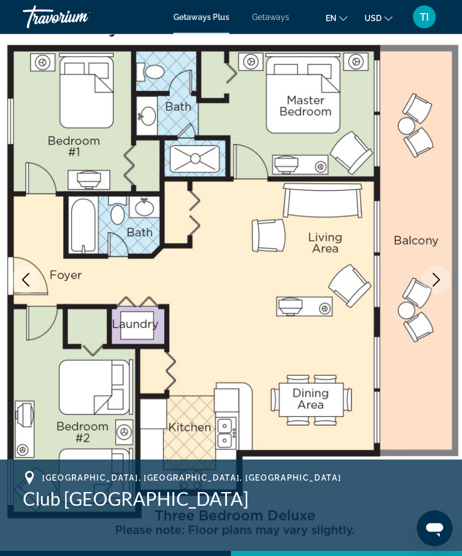
click at [421, 301] on img "Main content" at bounding box center [231, 280] width 462 height 542
click at [428, 288] on button "Next image" at bounding box center [436, 280] width 29 height 29
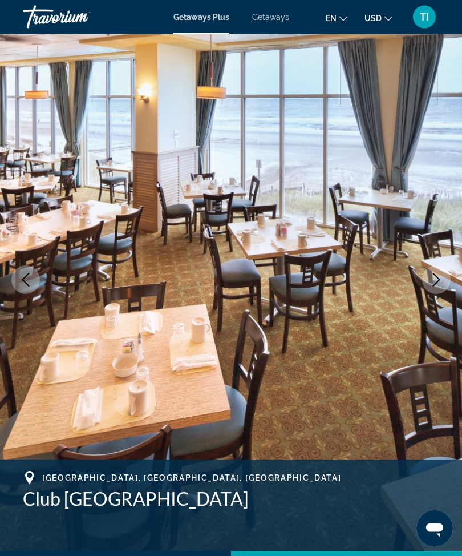
click at [434, 285] on icon "Next image" at bounding box center [436, 280] width 7 height 14
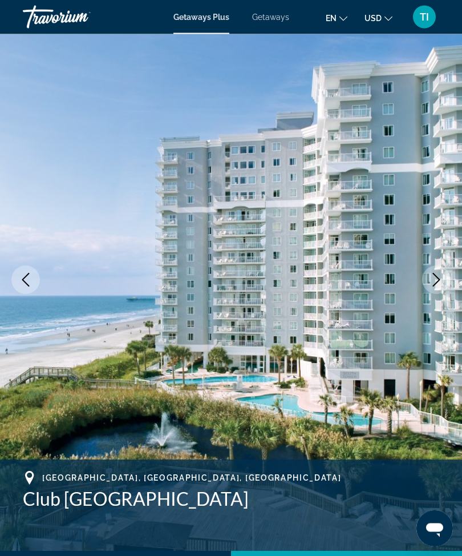
click at [439, 288] on button "Next image" at bounding box center [436, 280] width 29 height 29
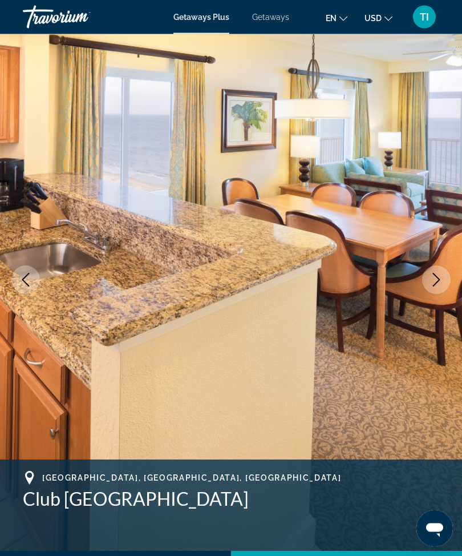
click at [444, 284] on button "Next image" at bounding box center [436, 280] width 29 height 29
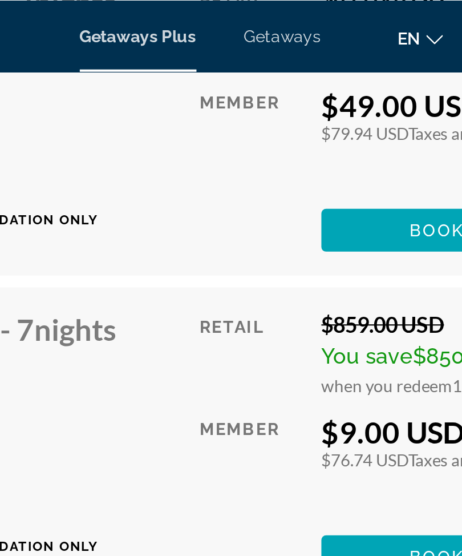
scroll to position [3349, 0]
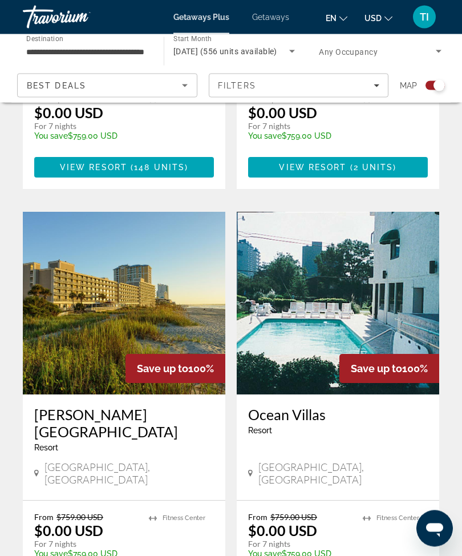
scroll to position [1930, 0]
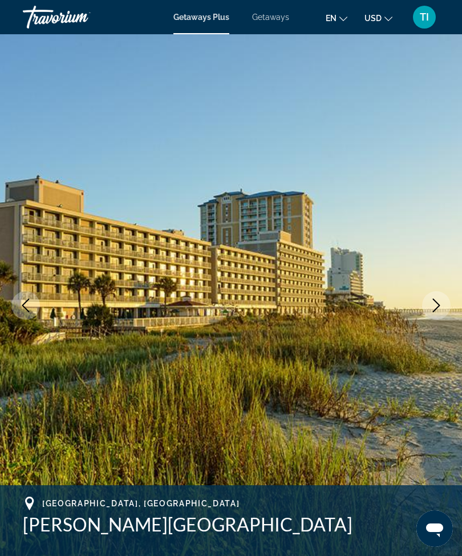
click at [427, 297] on button "Next image" at bounding box center [436, 305] width 29 height 29
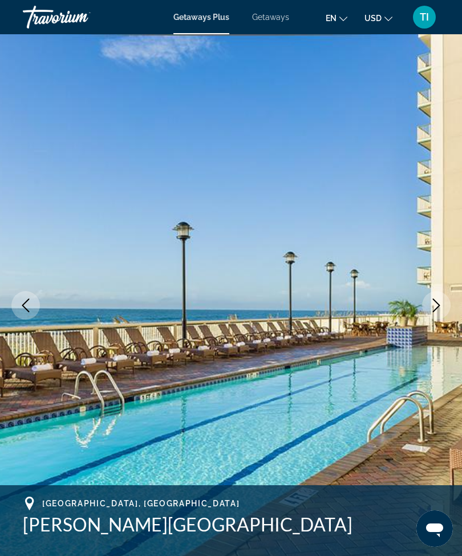
click at [429, 292] on img "Main content" at bounding box center [231, 305] width 462 height 542
click at [426, 303] on button "Next image" at bounding box center [436, 305] width 29 height 29
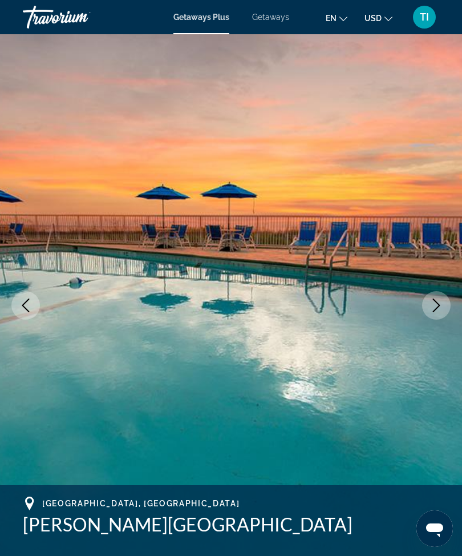
click at [428, 292] on img "Main content" at bounding box center [231, 305] width 462 height 542
click at [428, 289] on img "Main content" at bounding box center [231, 305] width 462 height 542
click at [424, 296] on img "Main content" at bounding box center [231, 305] width 462 height 542
click at [421, 300] on img "Main content" at bounding box center [231, 305] width 462 height 542
click at [431, 303] on icon "Next image" at bounding box center [437, 305] width 14 height 14
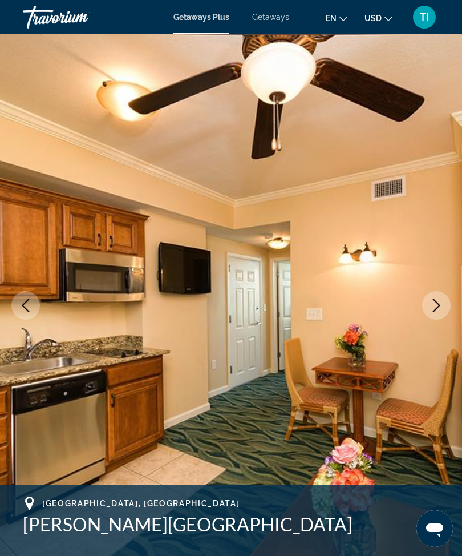
click at [443, 301] on icon "Next image" at bounding box center [437, 305] width 14 height 14
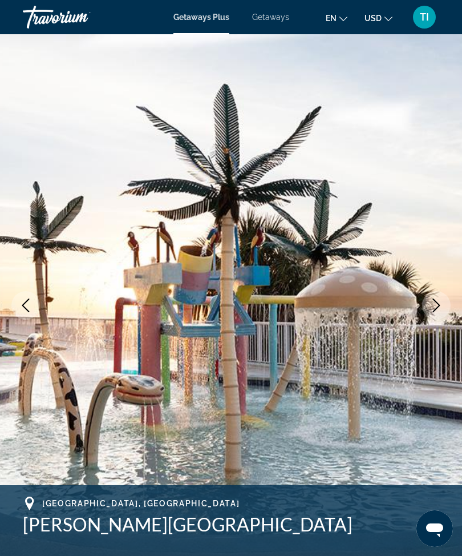
click at [445, 300] on button "Next image" at bounding box center [436, 305] width 29 height 29
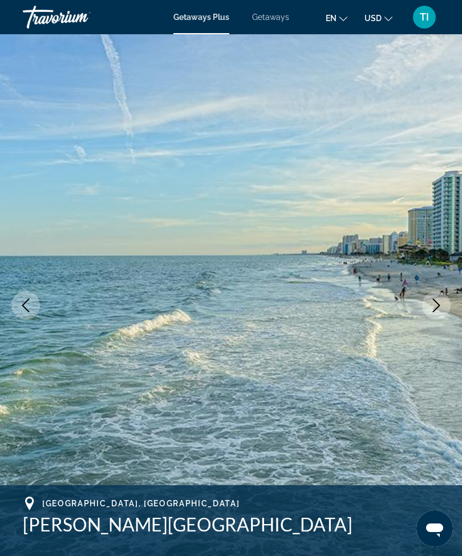
click at [440, 298] on button "Next image" at bounding box center [436, 305] width 29 height 29
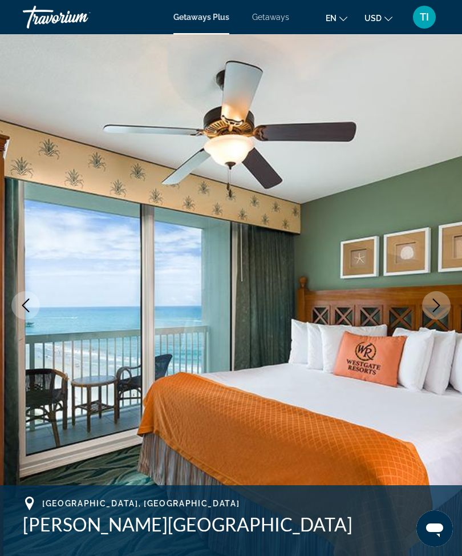
click at [446, 295] on button "Next image" at bounding box center [436, 305] width 29 height 29
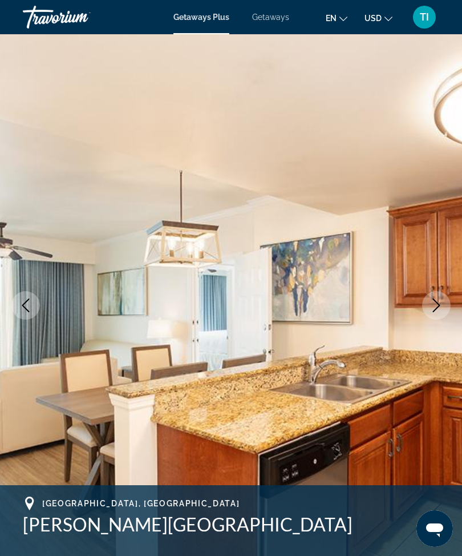
click at [444, 298] on button "Next image" at bounding box center [436, 305] width 29 height 29
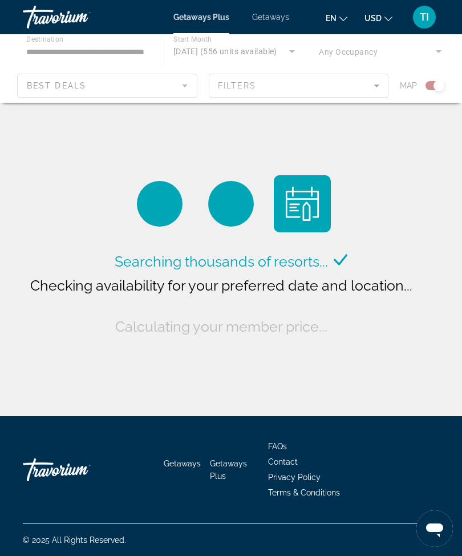
click at [459, 178] on div "Searching thousands of resorts... Checking availability for your preferred date…" at bounding box center [231, 211] width 462 height 422
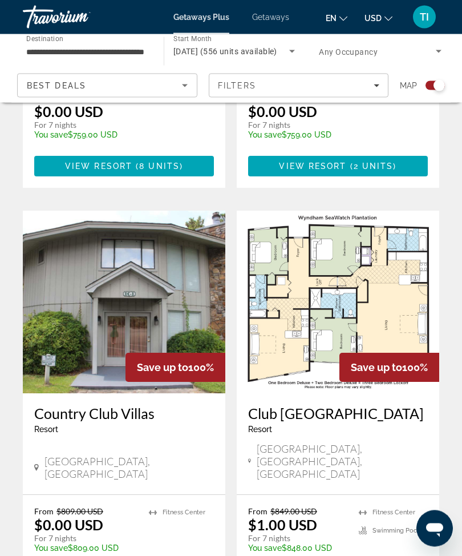
scroll to position [2350, 0]
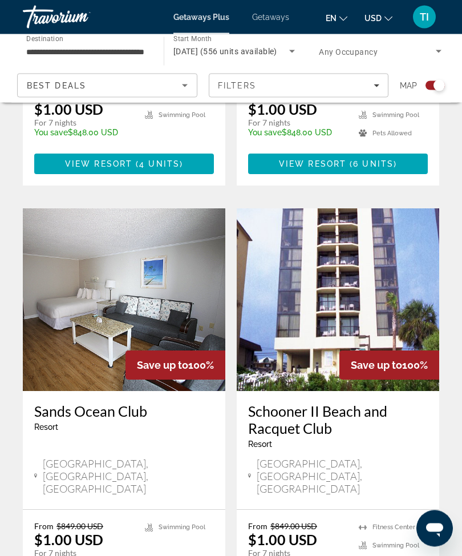
scroll to position [1868, 0]
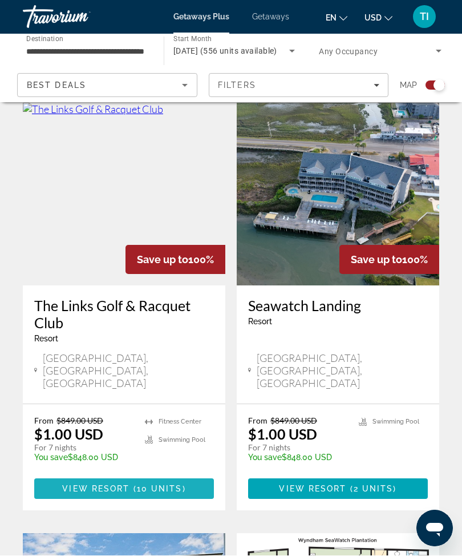
click at [180, 484] on span "10 units" at bounding box center [160, 488] width 46 height 9
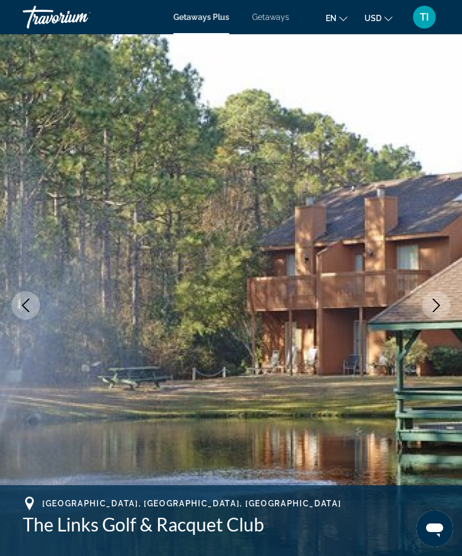
click at [413, 307] on img "Main content" at bounding box center [231, 305] width 462 height 542
click at [435, 297] on button "Next image" at bounding box center [436, 305] width 29 height 29
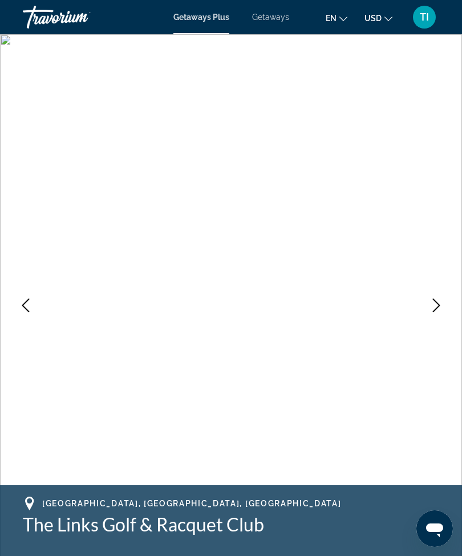
click at [434, 302] on icon "Next image" at bounding box center [437, 305] width 14 height 14
click at [443, 289] on img "Main content" at bounding box center [231, 305] width 462 height 542
click at [439, 292] on button "Next image" at bounding box center [436, 305] width 29 height 29
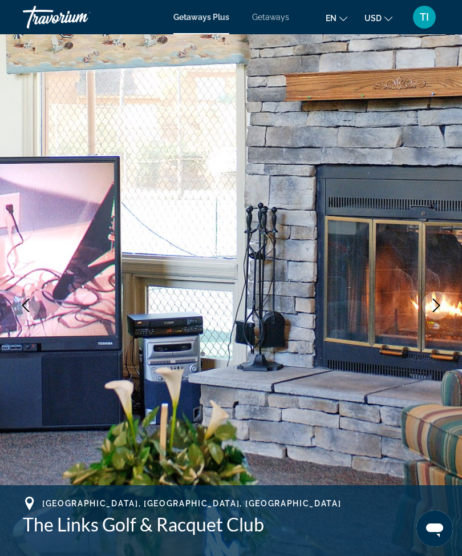
click at [437, 291] on button "Next image" at bounding box center [436, 305] width 29 height 29
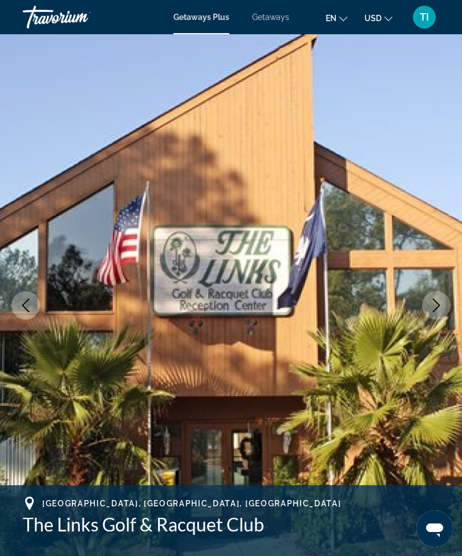
click at [437, 292] on button "Next image" at bounding box center [436, 305] width 29 height 29
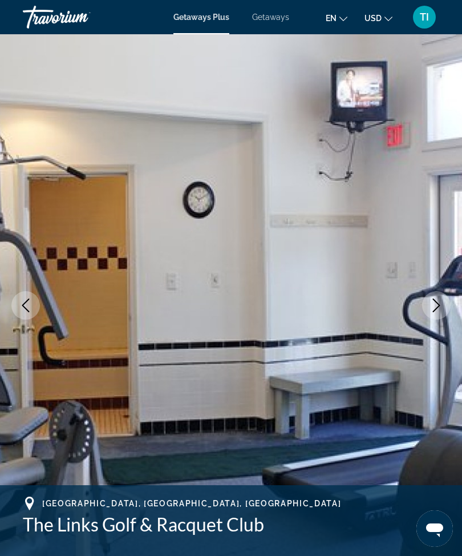
click at [438, 296] on button "Next image" at bounding box center [436, 305] width 29 height 29
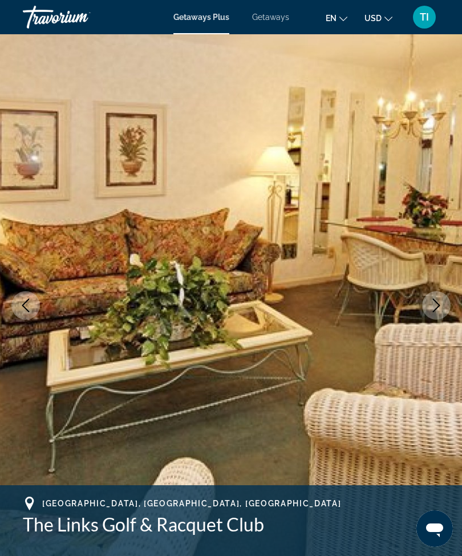
click at [440, 295] on button "Next image" at bounding box center [436, 305] width 29 height 29
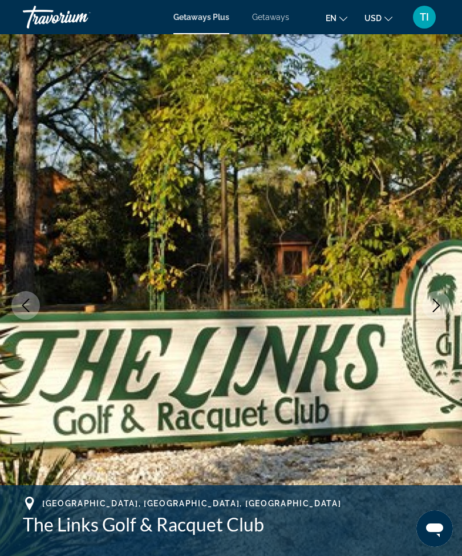
click at [445, 292] on img "Main content" at bounding box center [231, 305] width 462 height 542
click at [440, 294] on button "Next image" at bounding box center [436, 305] width 29 height 29
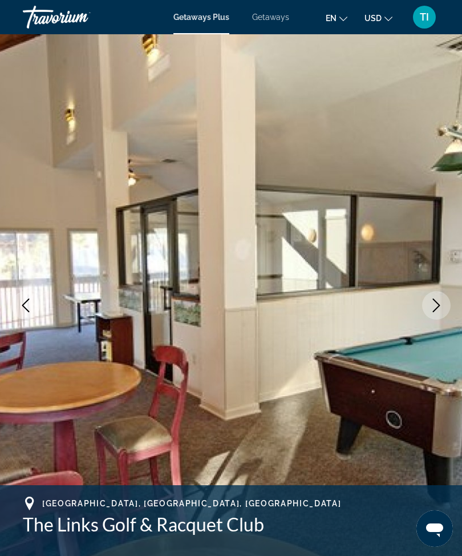
click at [442, 296] on button "Next image" at bounding box center [436, 305] width 29 height 29
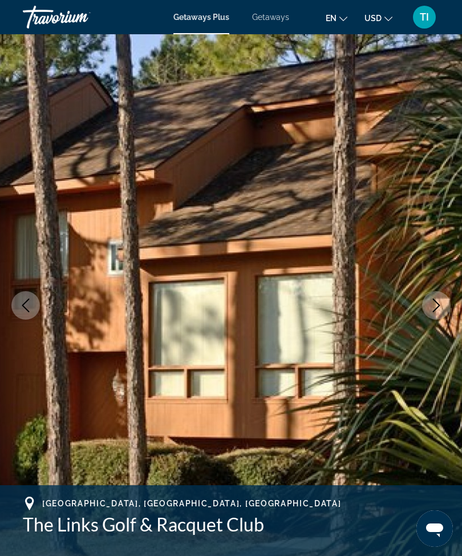
click at [443, 293] on button "Next image" at bounding box center [436, 305] width 29 height 29
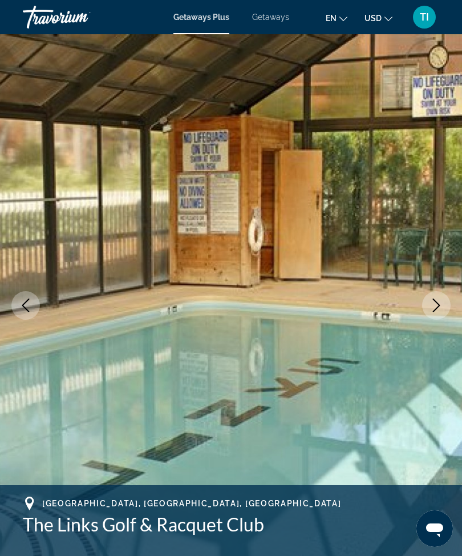
click at [444, 292] on img "Main content" at bounding box center [231, 305] width 462 height 542
click at [444, 293] on img "Main content" at bounding box center [231, 305] width 462 height 542
click at [434, 294] on button "Next image" at bounding box center [436, 305] width 29 height 29
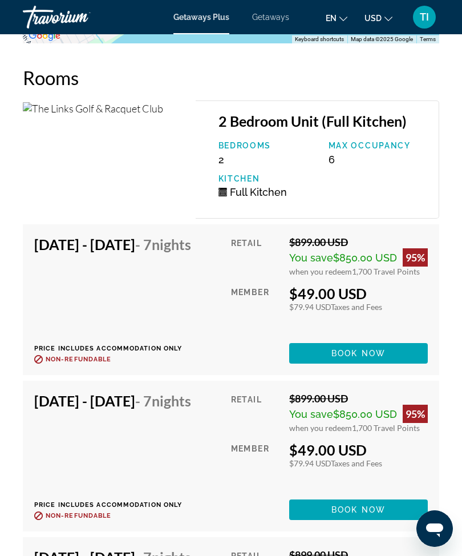
scroll to position [2302, 0]
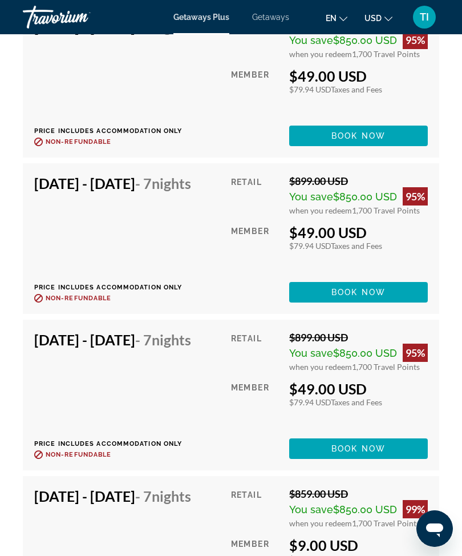
scroll to position [38, 0]
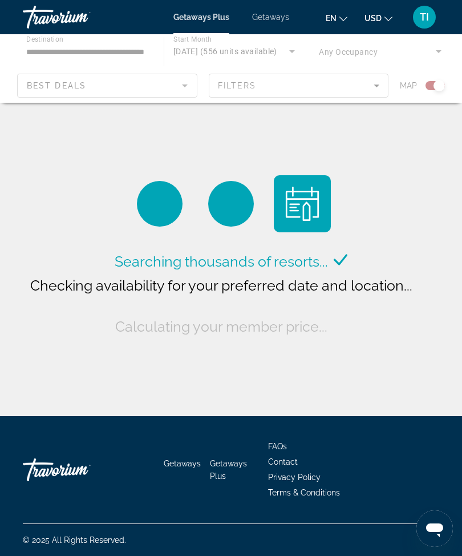
click at [281, 9] on div "Getaways Plus Getaways en English Español Français Italiano Português русский U…" at bounding box center [231, 17] width 462 height 30
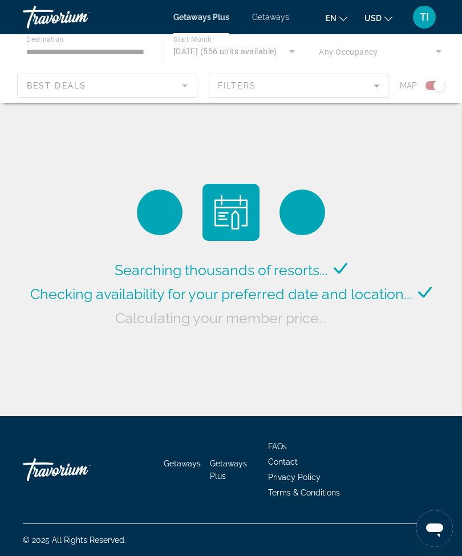
click at [272, 16] on span "Getaways" at bounding box center [270, 17] width 37 height 9
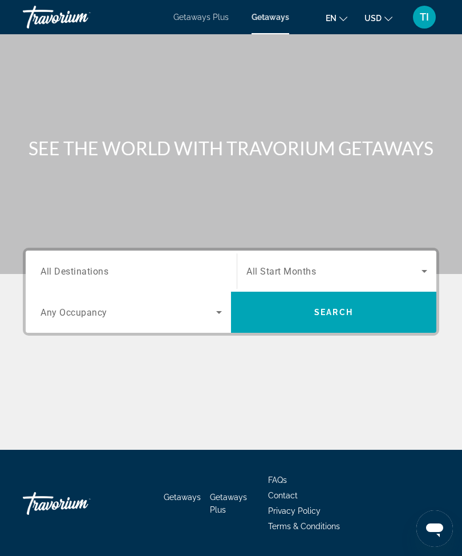
click at [160, 260] on div "Search widget" at bounding box center [131, 271] width 181 height 33
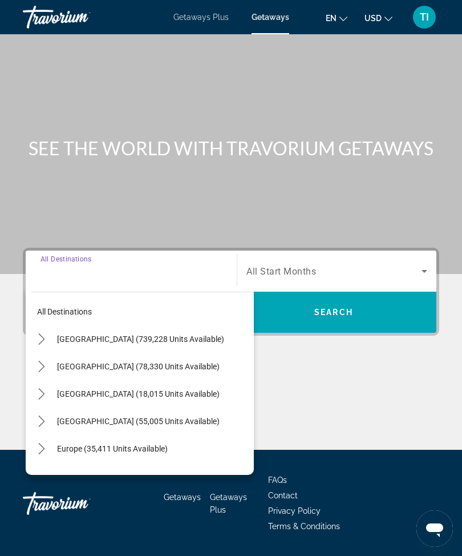
scroll to position [38, 0]
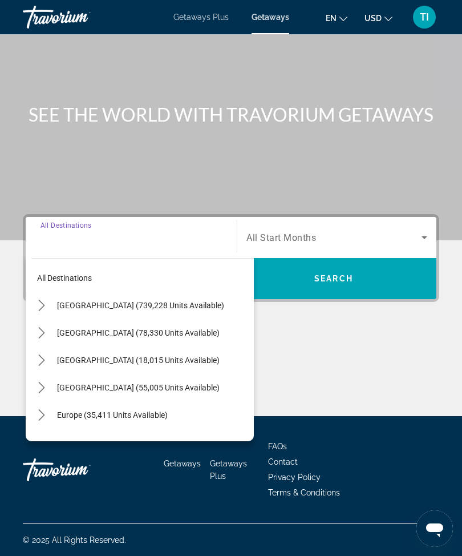
click at [47, 296] on mat-icon "Toggle United States (739,228 units available) submenu" at bounding box center [41, 306] width 20 height 20
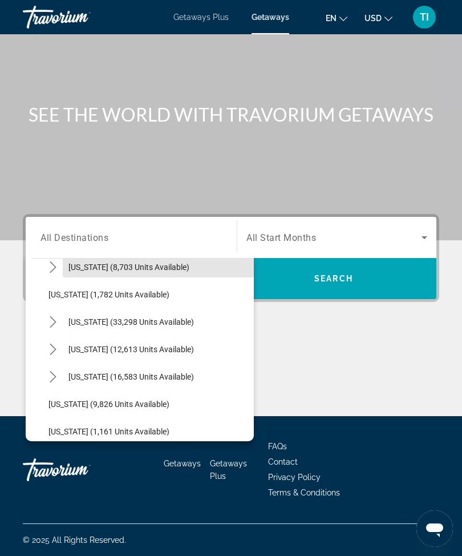
scroll to position [944, 0]
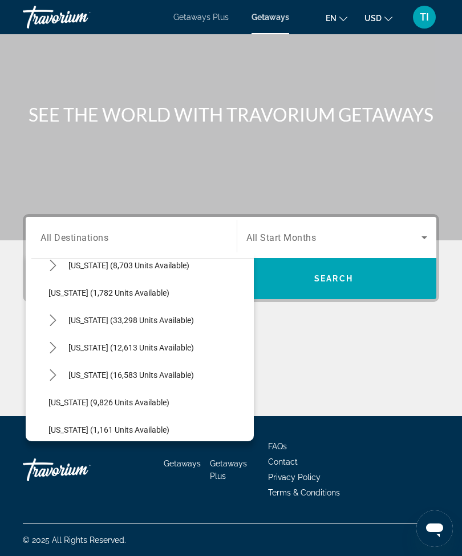
click at [51, 314] on icon "Toggle South Carolina (33,298 units available) submenu" at bounding box center [52, 319] width 11 height 11
click at [132, 370] on span "[GEOGRAPHIC_DATA] (26,694 units available)" at bounding box center [141, 374] width 163 height 9
type input "**********"
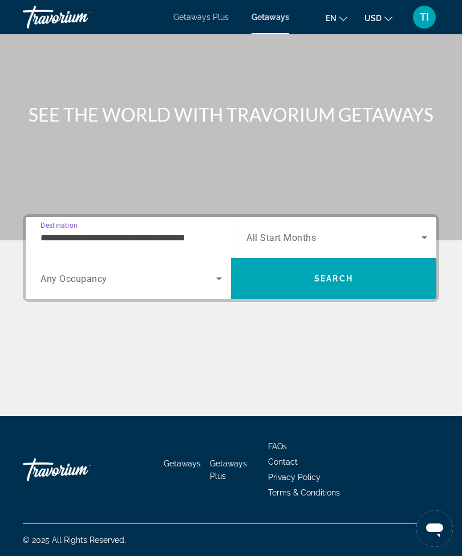
click at [365, 230] on span "Search widget" at bounding box center [333, 237] width 175 height 14
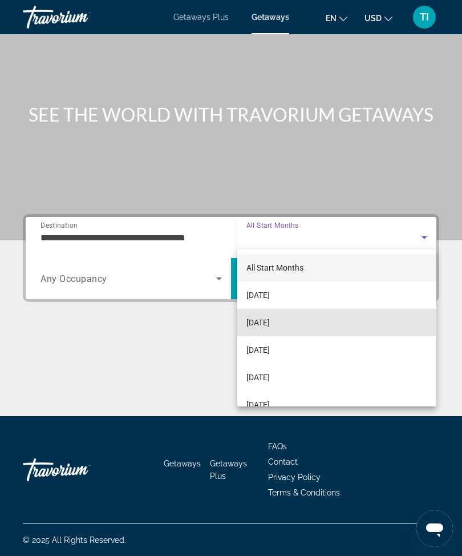
click at [307, 318] on mat-option "[DATE]" at bounding box center [336, 322] width 199 height 27
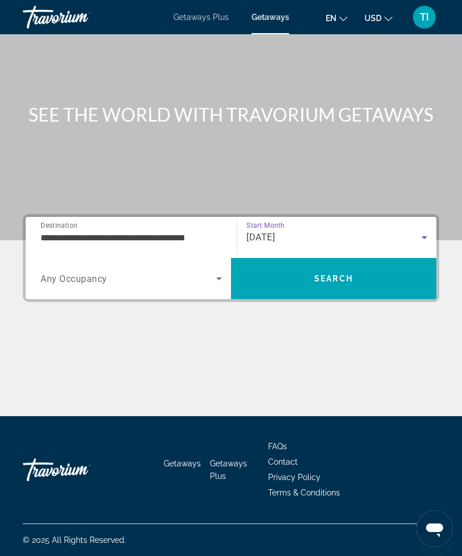
click at [353, 265] on span "Search" at bounding box center [333, 278] width 205 height 27
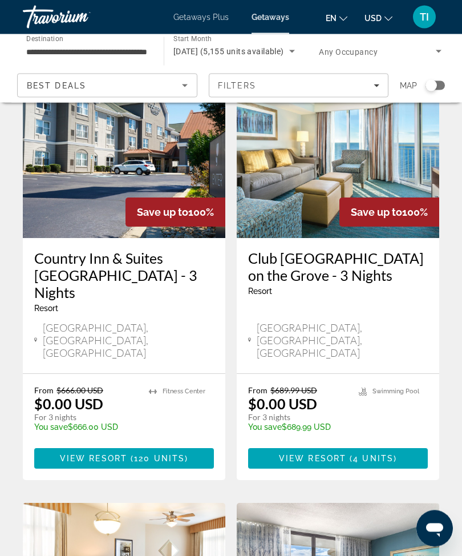
scroll to position [948, 0]
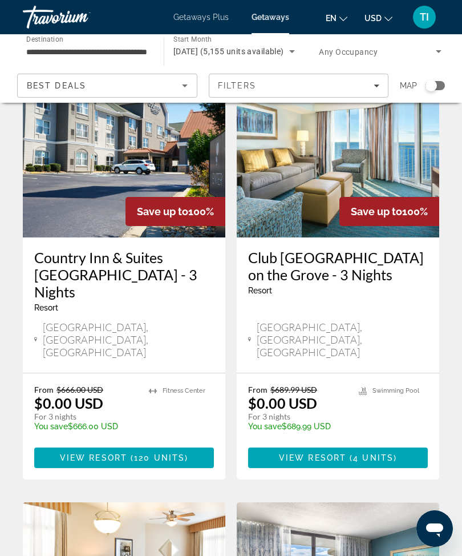
click at [351, 453] on span "( 4 units )" at bounding box center [371, 457] width 51 height 9
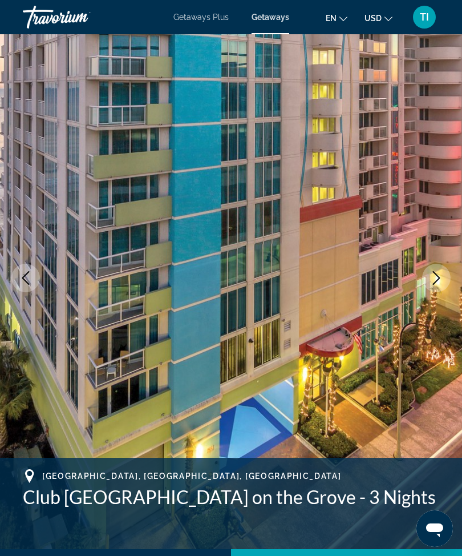
scroll to position [28, 0]
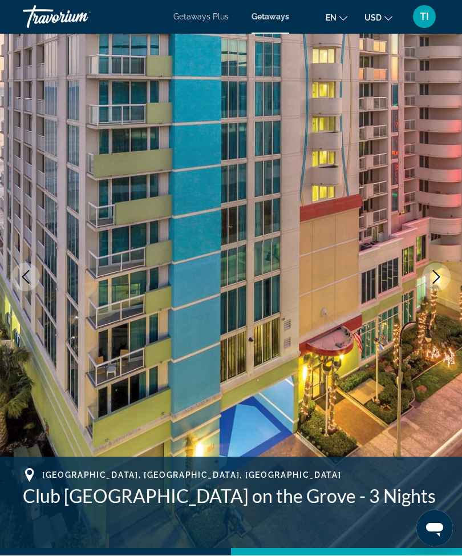
click at [430, 272] on icon "Next image" at bounding box center [437, 277] width 14 height 14
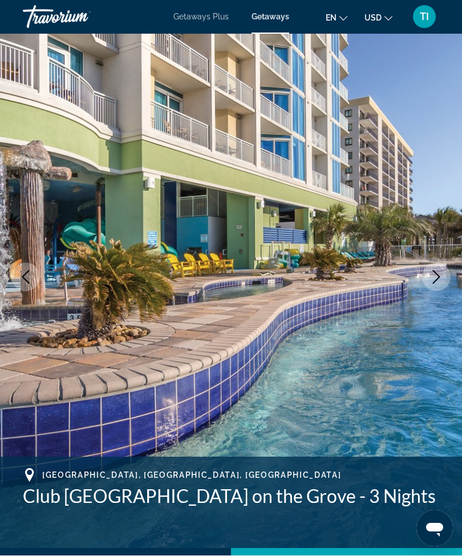
click at [427, 269] on button "Next image" at bounding box center [436, 277] width 29 height 29
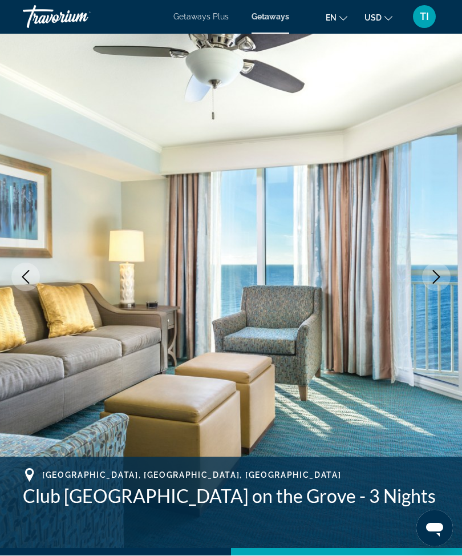
click at [44, 268] on img "Main content" at bounding box center [231, 277] width 462 height 542
click at [37, 285] on button "Previous image" at bounding box center [25, 277] width 29 height 29
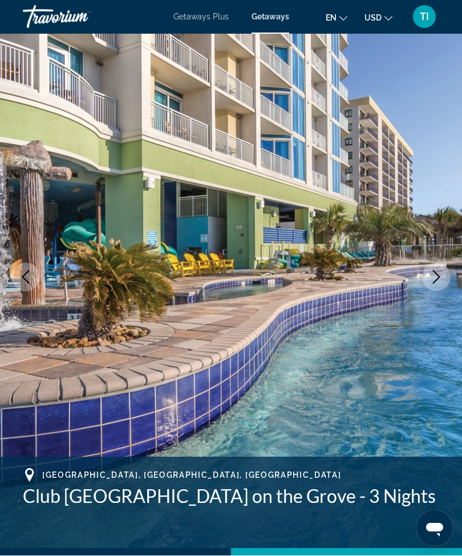
click at [428, 276] on button "Next image" at bounding box center [436, 277] width 29 height 29
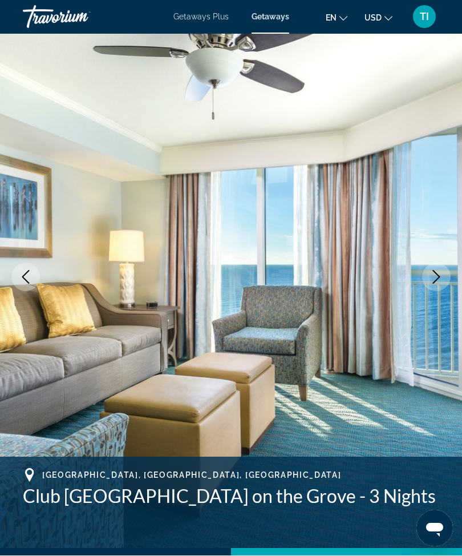
click at [431, 273] on icon "Next image" at bounding box center [437, 277] width 14 height 14
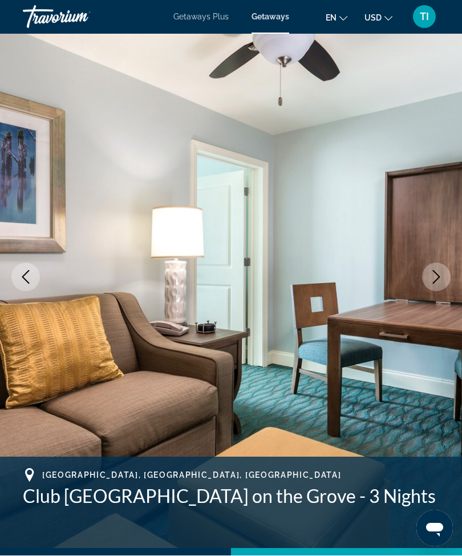
click at [432, 277] on icon "Next image" at bounding box center [437, 277] width 14 height 14
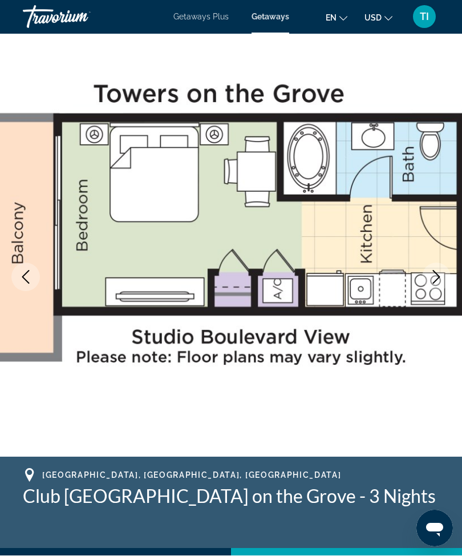
click at [433, 263] on button "Next image" at bounding box center [436, 277] width 29 height 29
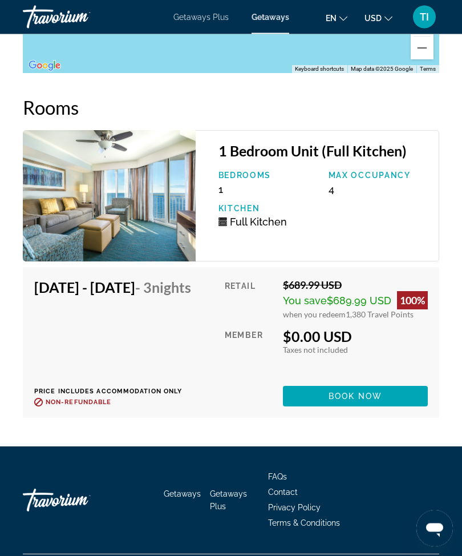
scroll to position [2449, 0]
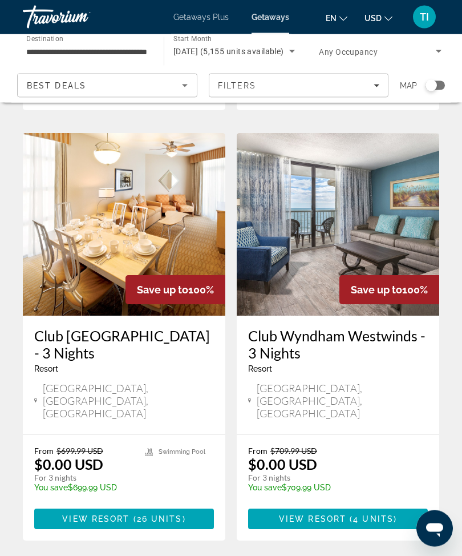
scroll to position [1317, 0]
click at [356, 514] on span "4 units" at bounding box center [373, 518] width 41 height 9
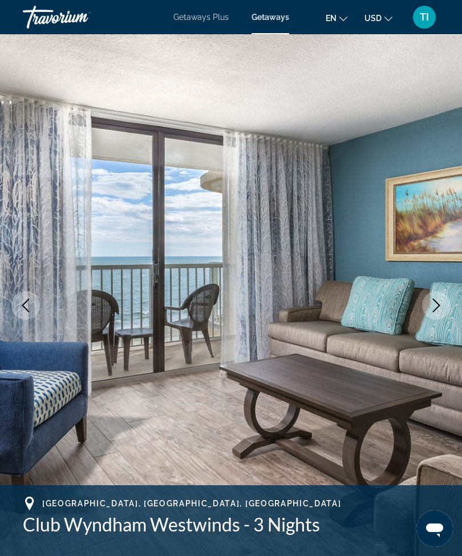
click at [422, 300] on img "Main content" at bounding box center [231, 305] width 462 height 542
click at [427, 298] on button "Next image" at bounding box center [436, 305] width 29 height 29
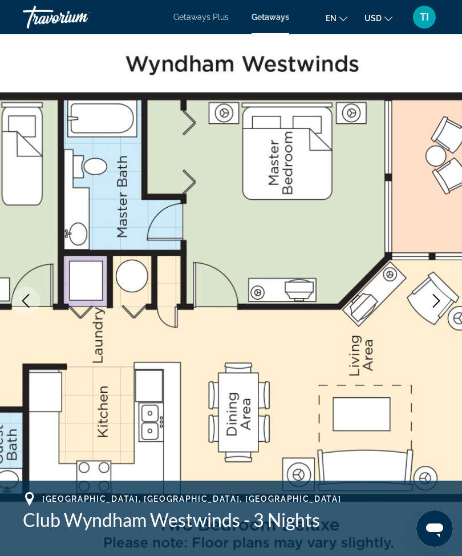
scroll to position [18, 0]
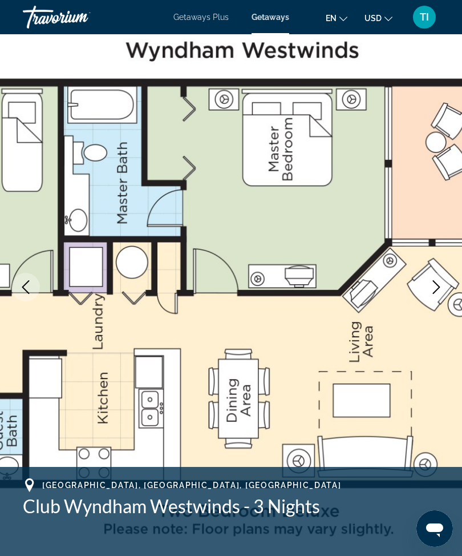
click at [422, 371] on img "Main content" at bounding box center [231, 287] width 462 height 542
click at [423, 313] on img "Main content" at bounding box center [231, 287] width 462 height 542
click at [419, 279] on img "Main content" at bounding box center [231, 287] width 462 height 542
click at [444, 273] on img "Main content" at bounding box center [231, 287] width 462 height 542
click at [439, 280] on icon "Next image" at bounding box center [437, 287] width 14 height 14
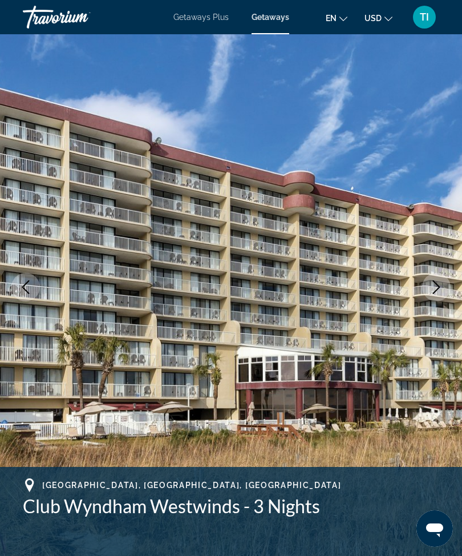
click at [443, 280] on icon "Next image" at bounding box center [437, 287] width 14 height 14
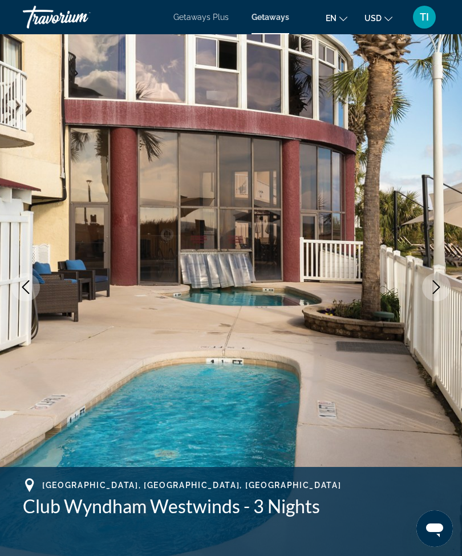
click at [438, 278] on button "Next image" at bounding box center [436, 287] width 29 height 29
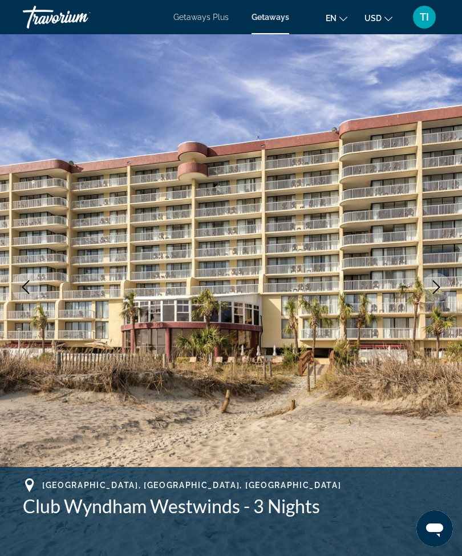
click at [435, 282] on icon "Next image" at bounding box center [437, 287] width 14 height 14
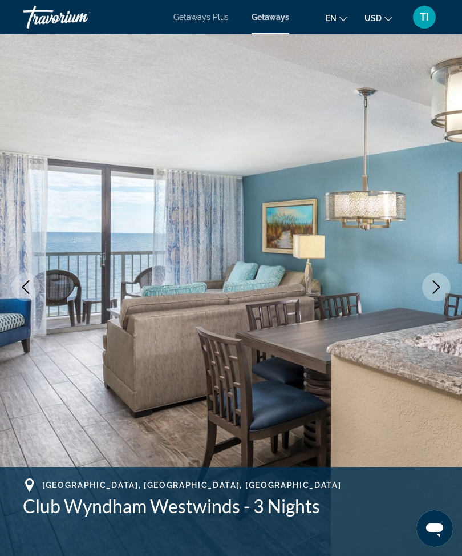
click at [436, 284] on icon "Next image" at bounding box center [436, 287] width 7 height 14
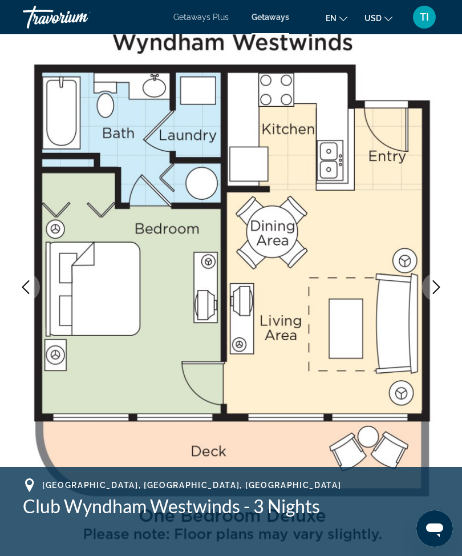
click at [439, 284] on icon "Next image" at bounding box center [437, 287] width 14 height 14
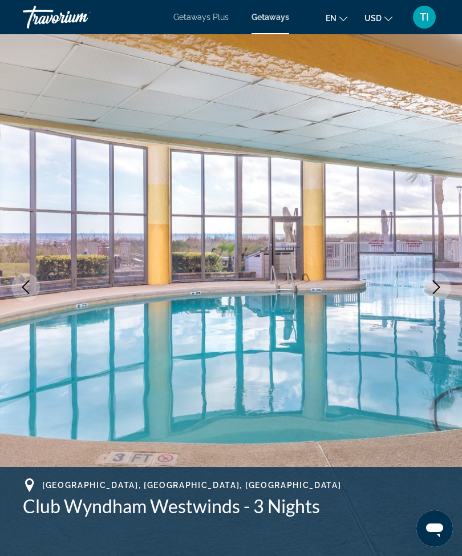
click at [442, 280] on button "Next image" at bounding box center [436, 287] width 29 height 29
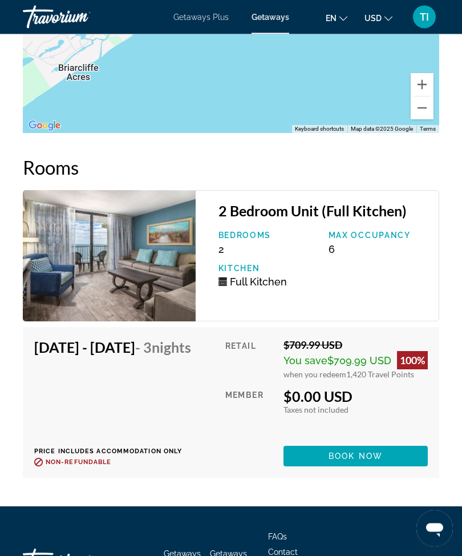
scroll to position [2399, 0]
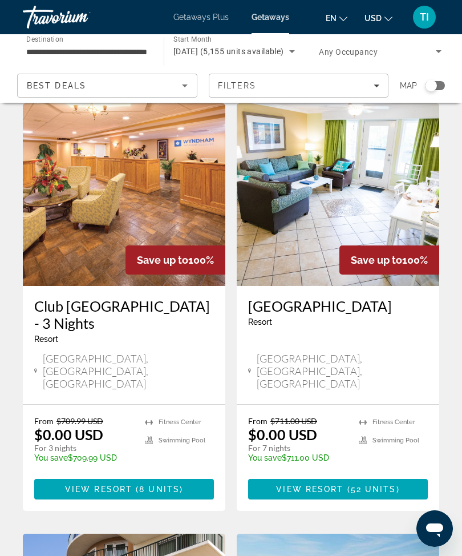
scroll to position [1776, 0]
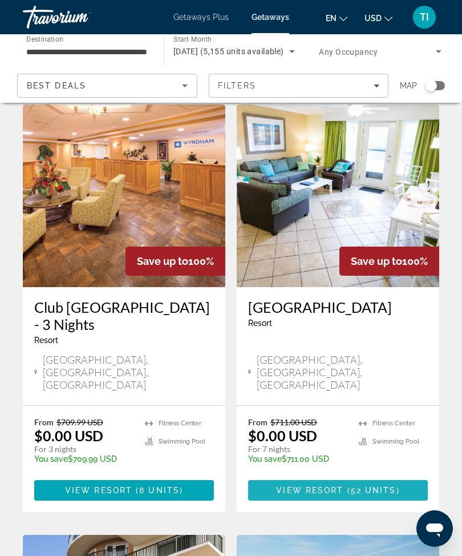
click at [337, 476] on span "Main content" at bounding box center [338, 489] width 180 height 27
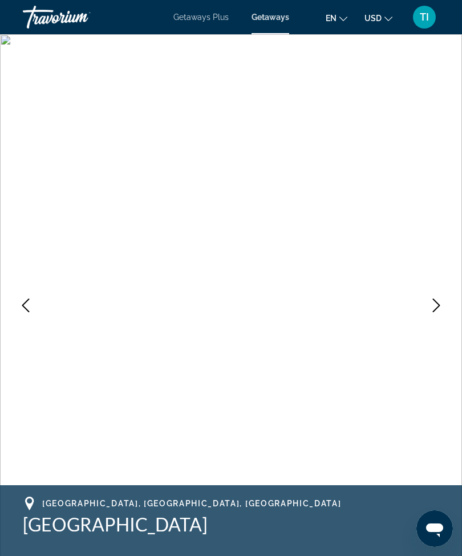
click at [431, 301] on icon "Next image" at bounding box center [437, 305] width 14 height 14
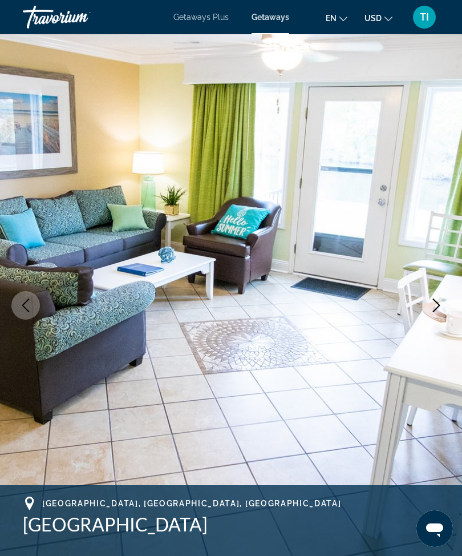
click at [438, 301] on icon "Next image" at bounding box center [437, 305] width 14 height 14
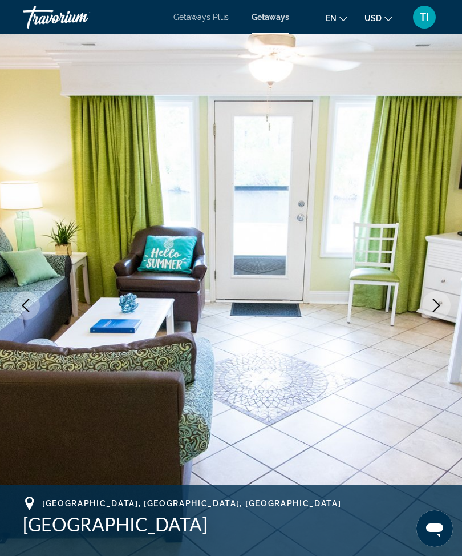
click at [431, 302] on icon "Next image" at bounding box center [437, 305] width 14 height 14
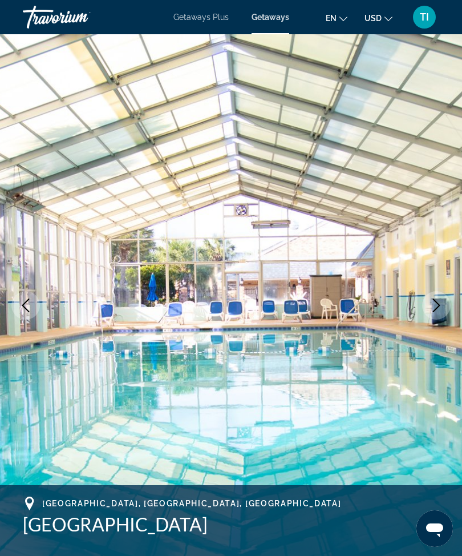
click at [432, 304] on icon "Next image" at bounding box center [437, 305] width 14 height 14
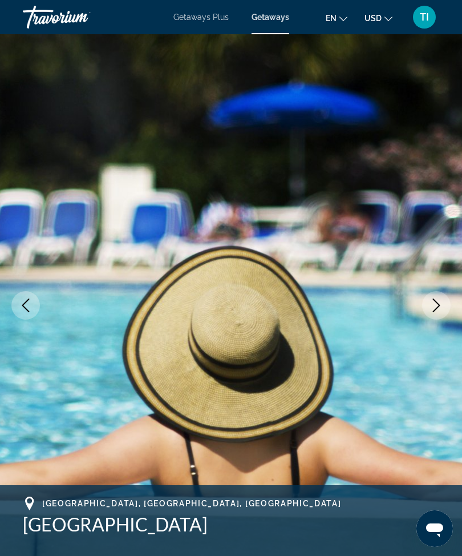
click at [432, 306] on icon "Next image" at bounding box center [437, 305] width 14 height 14
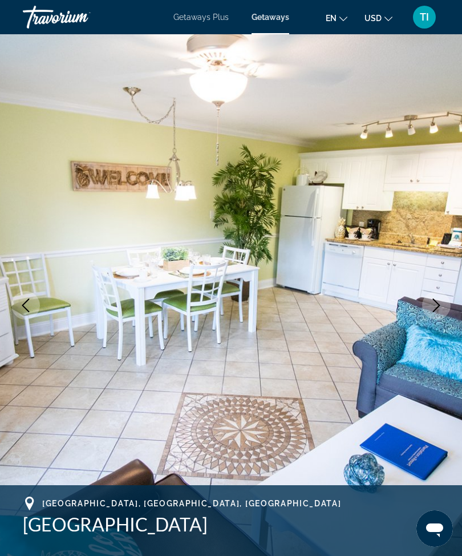
click at [433, 306] on icon "Next image" at bounding box center [437, 305] width 14 height 14
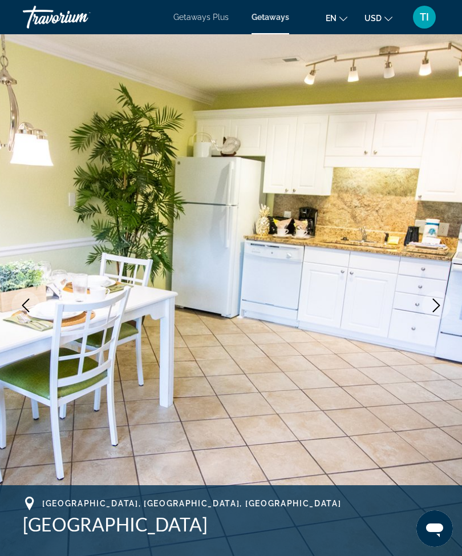
click at [434, 305] on icon "Next image" at bounding box center [437, 305] width 14 height 14
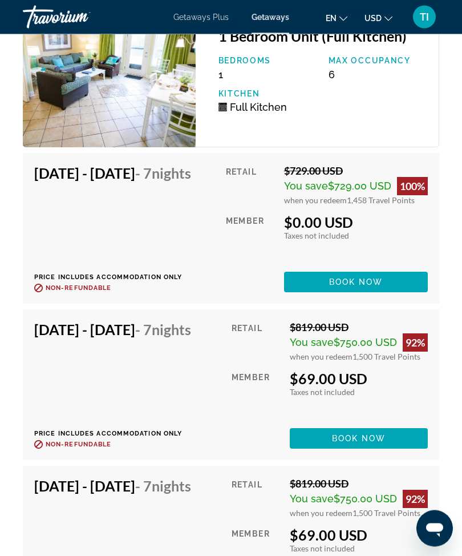
scroll to position [4457, 0]
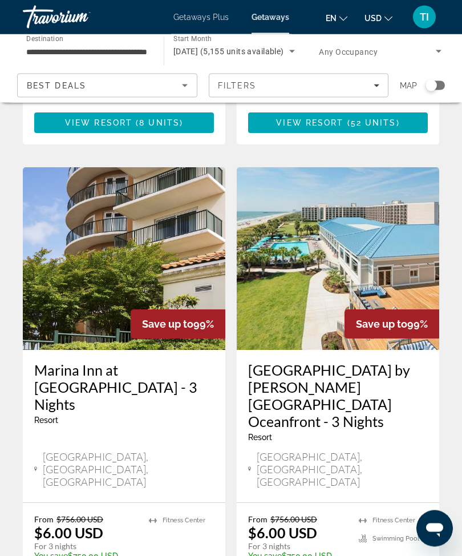
scroll to position [2183, 0]
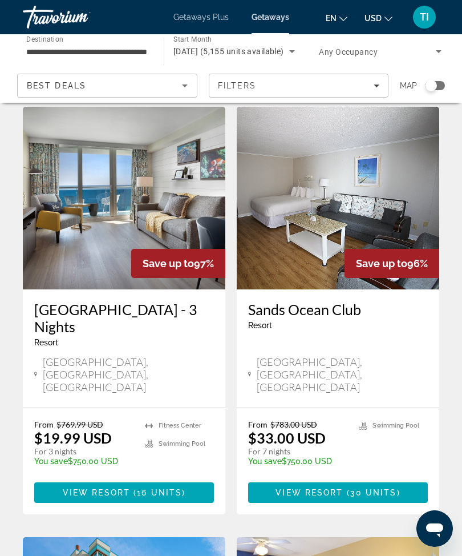
scroll to position [37, 0]
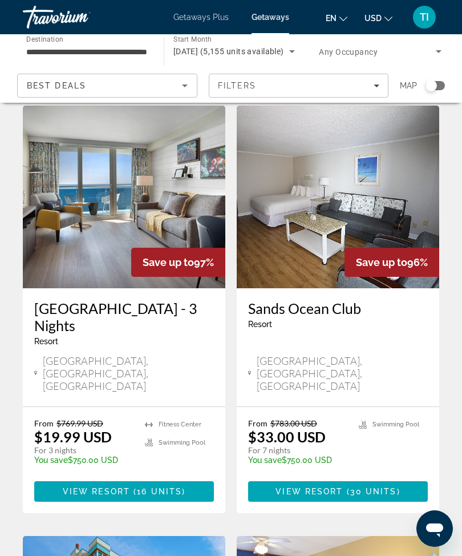
click at [189, 477] on span "Main content" at bounding box center [124, 490] width 180 height 27
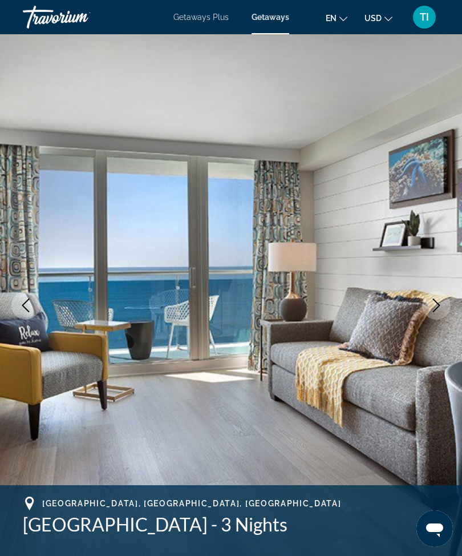
click at [426, 306] on button "Next image" at bounding box center [436, 305] width 29 height 29
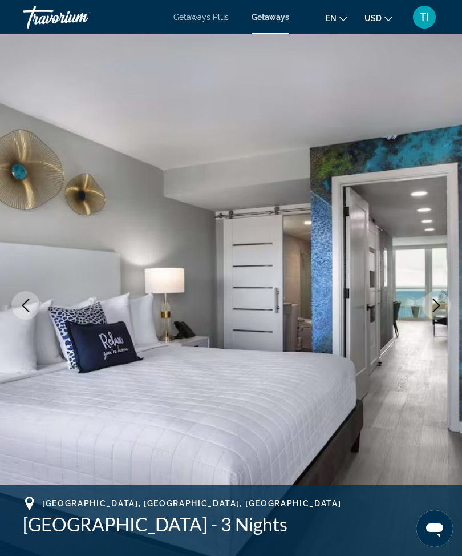
click at [435, 303] on icon "Next image" at bounding box center [437, 305] width 14 height 14
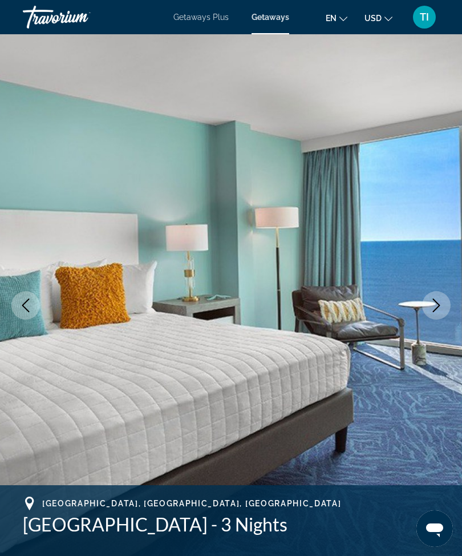
click at [439, 300] on icon "Next image" at bounding box center [437, 305] width 14 height 14
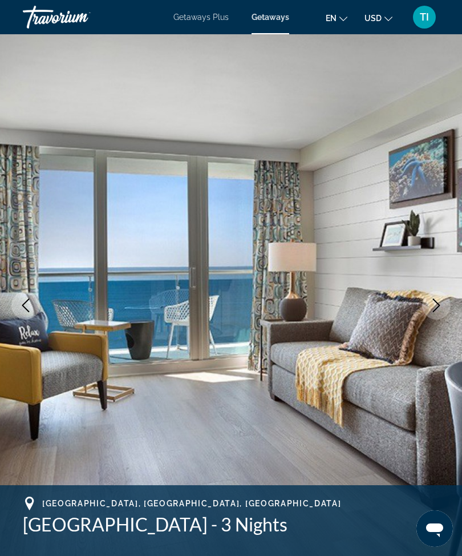
click at [434, 304] on icon "Next image" at bounding box center [437, 305] width 14 height 14
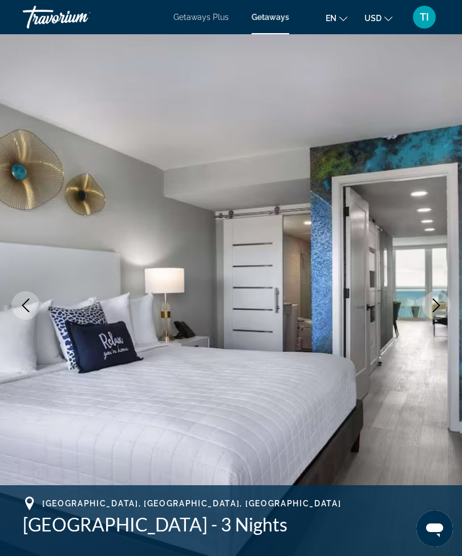
click at [447, 299] on button "Next image" at bounding box center [436, 305] width 29 height 29
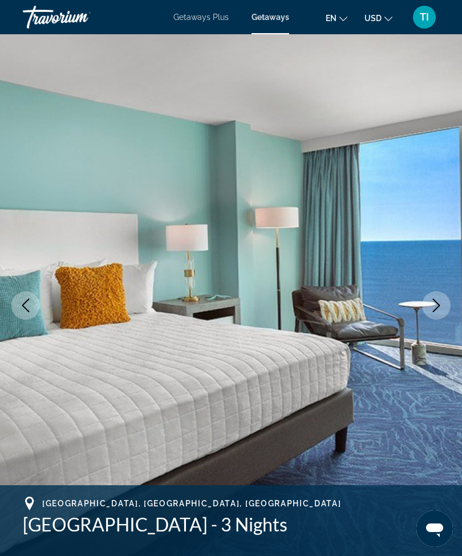
click at [443, 302] on button "Next image" at bounding box center [436, 305] width 29 height 29
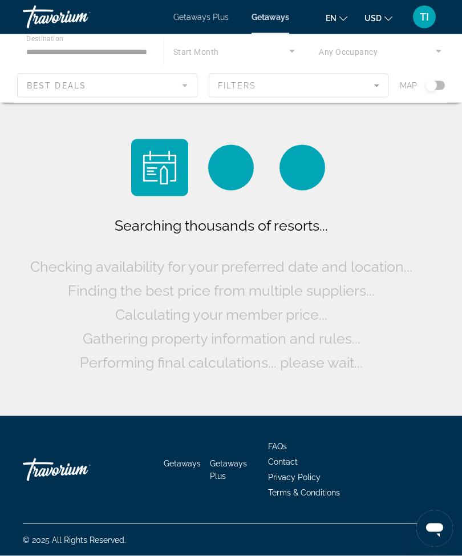
scroll to position [38, 0]
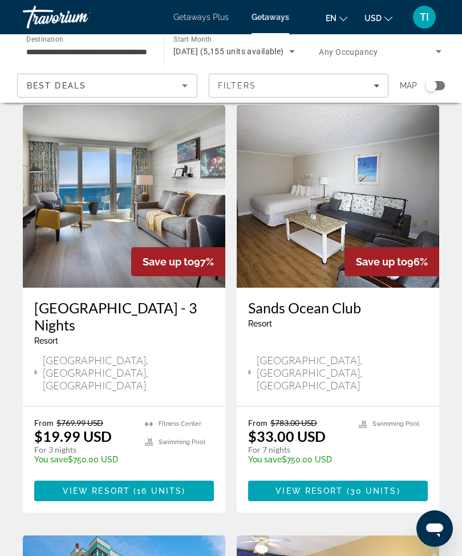
click at [191, 477] on span "Main content" at bounding box center [124, 490] width 180 height 27
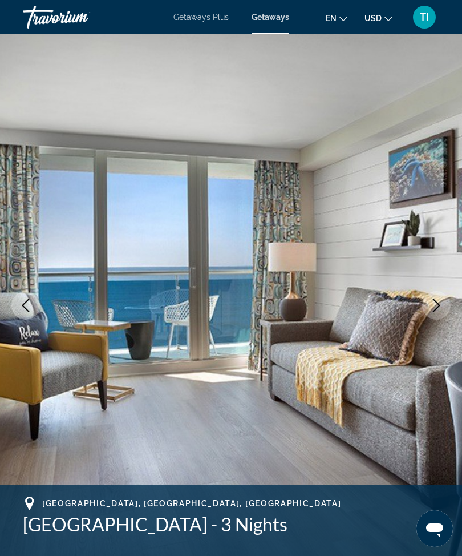
click at [434, 306] on icon "Next image" at bounding box center [437, 305] width 14 height 14
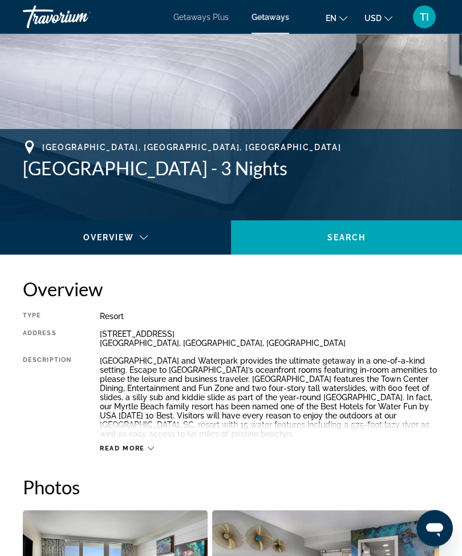
scroll to position [358, 0]
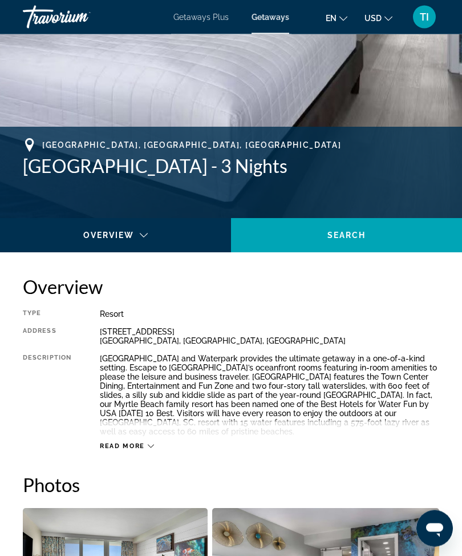
click at [147, 439] on div "Read more" at bounding box center [269, 434] width 339 height 31
click at [147, 435] on div "Read more" at bounding box center [269, 434] width 339 height 31
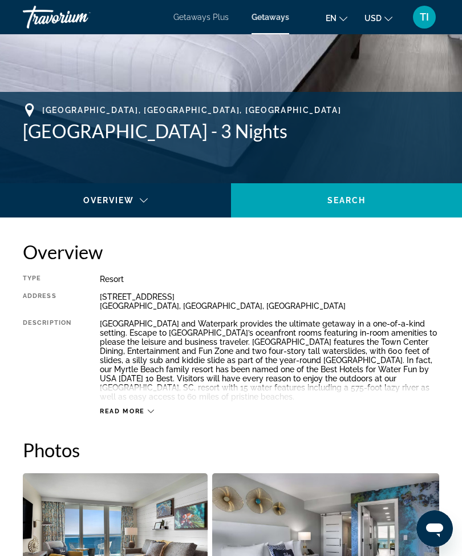
scroll to position [395, 0]
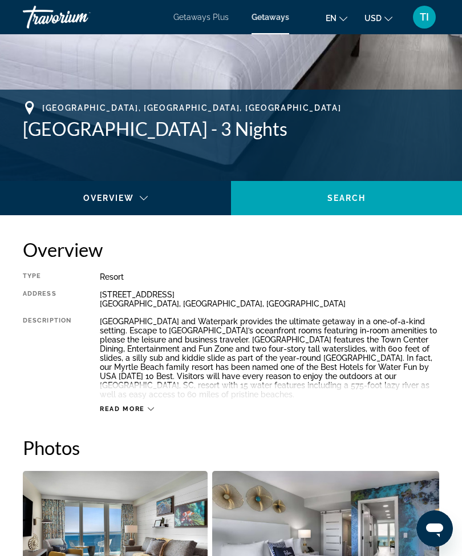
click at [225, 339] on div "[GEOGRAPHIC_DATA] and Waterpark provides the ultimate getaway in a one-of-a-kin…" at bounding box center [269, 358] width 339 height 82
click at [141, 391] on div "Read more" at bounding box center [269, 397] width 339 height 31
click at [133, 407] on span "Read more" at bounding box center [122, 408] width 45 height 7
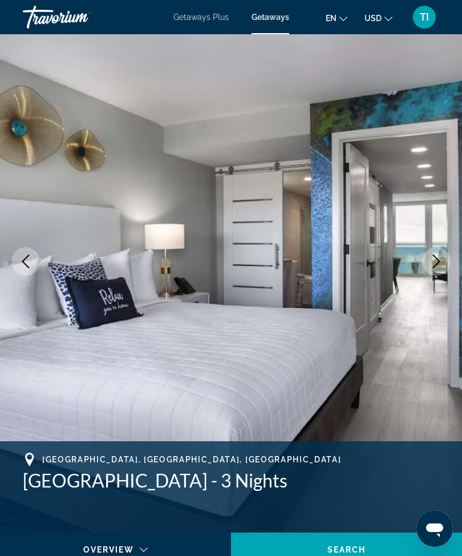
scroll to position [0, 0]
